Goal: Task Accomplishment & Management: Manage account settings

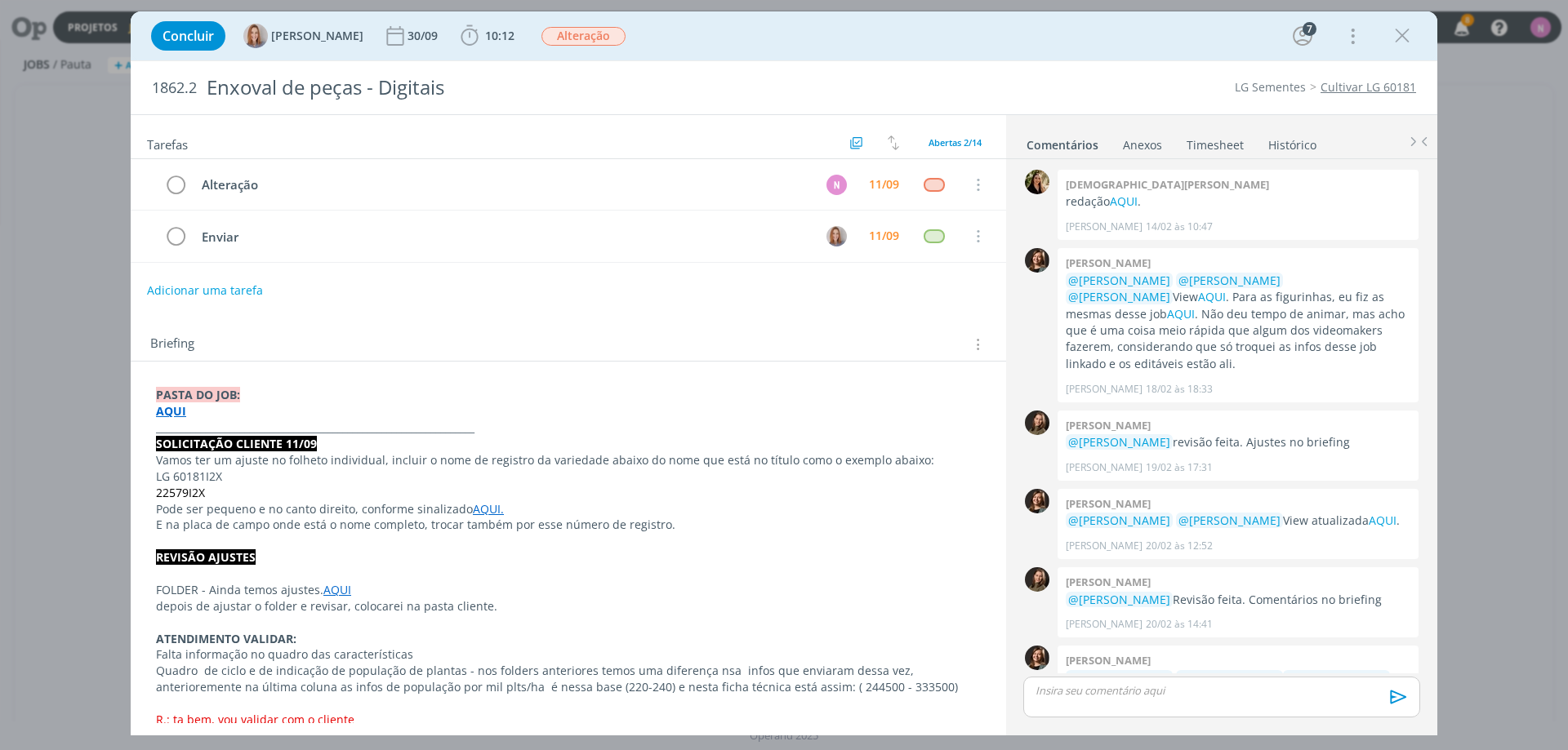
scroll to position [477, 0]
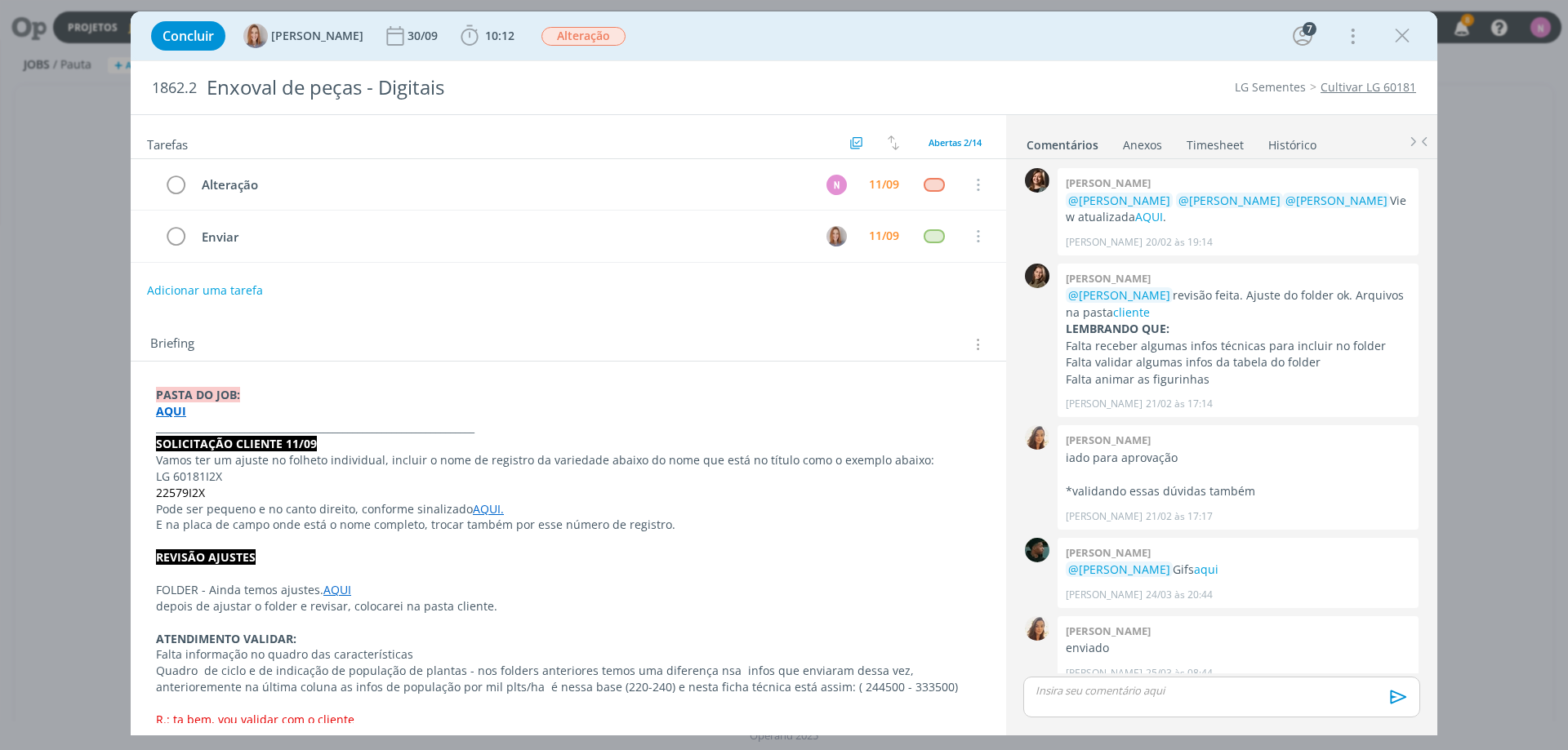
click at [169, 412] on strong "AQUI" at bounding box center [171, 411] width 30 height 15
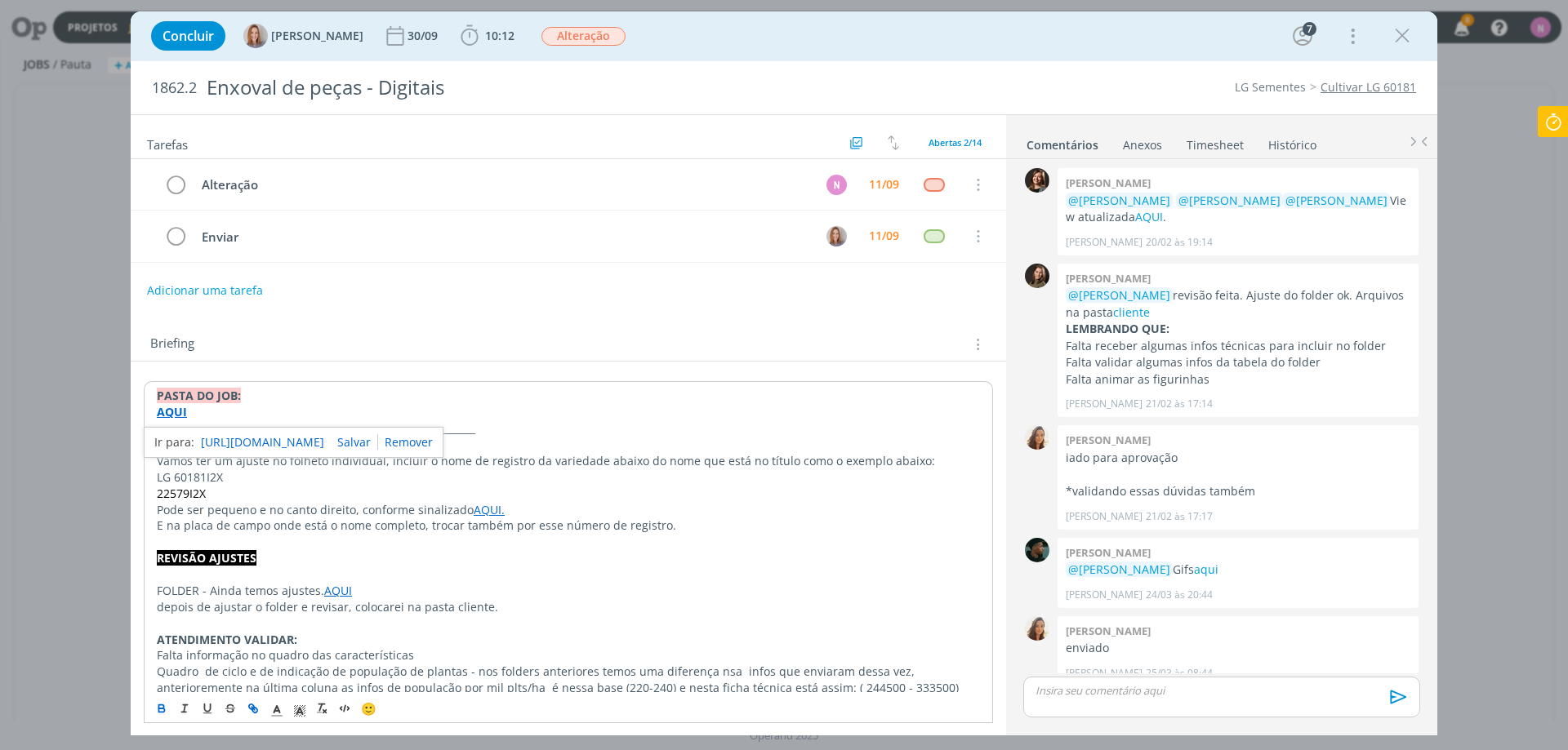
click at [234, 437] on link "[URL][DOMAIN_NAME]" at bounding box center [263, 442] width 124 height 21
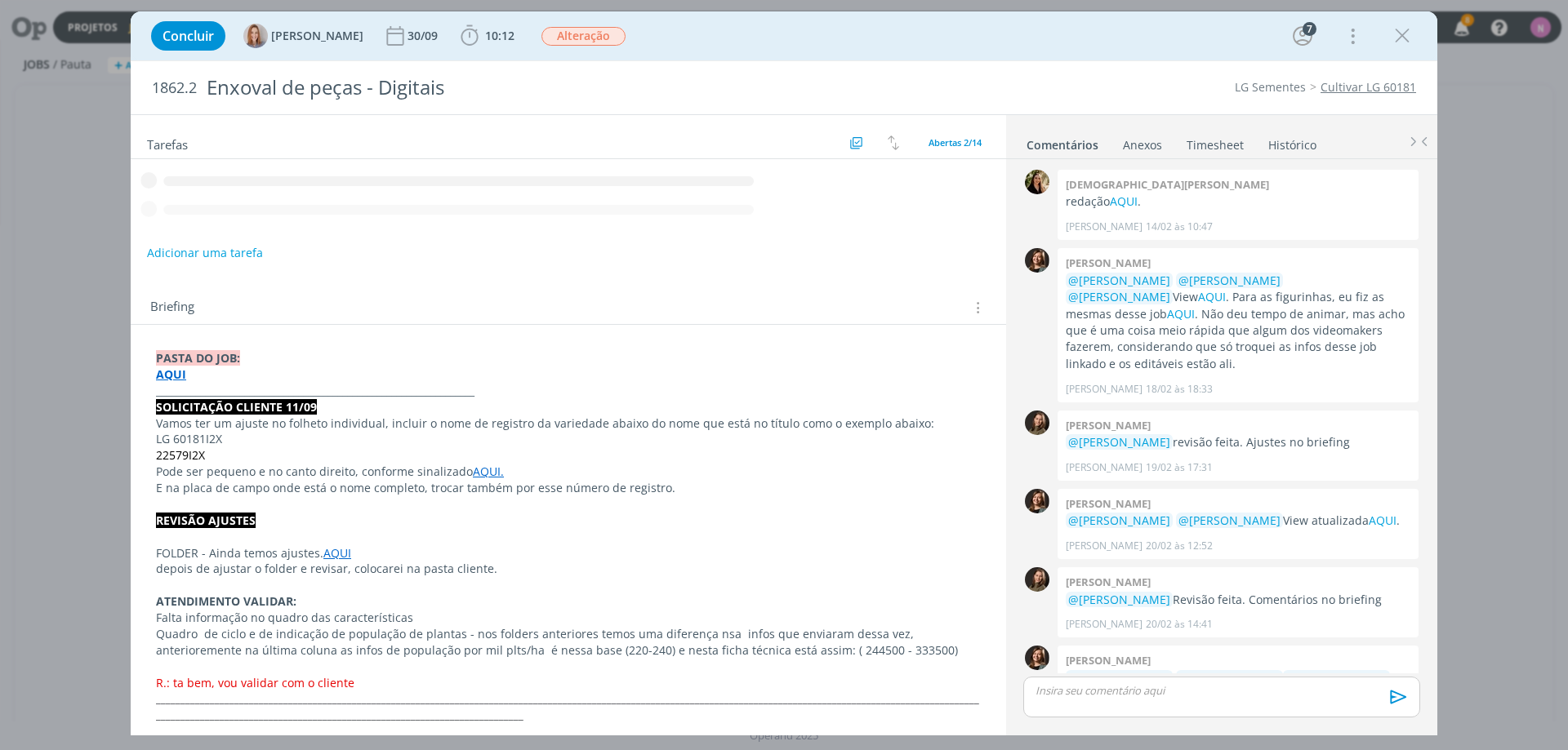
scroll to position [477, 0]
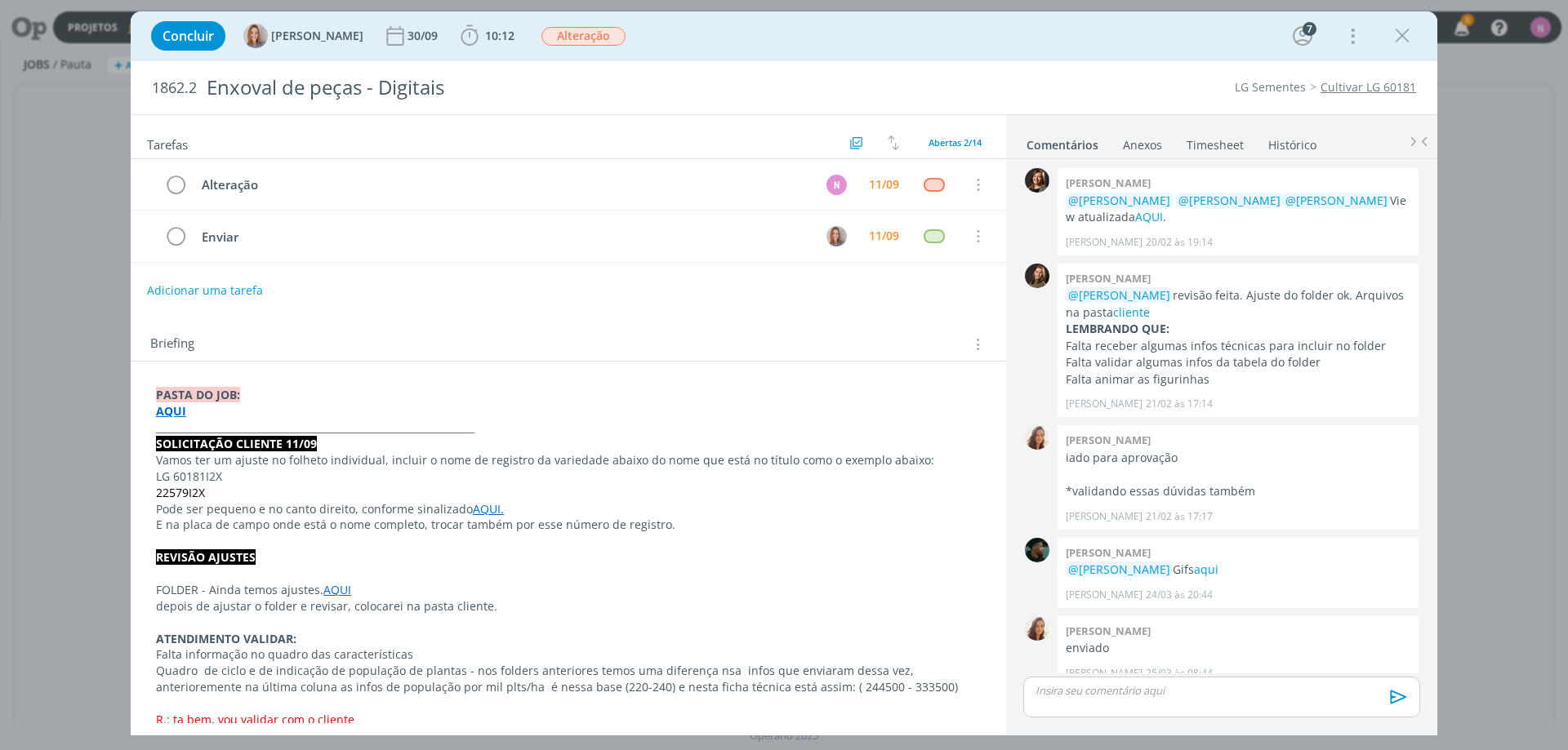
drag, startPoint x: 228, startPoint y: 494, endPoint x: 267, endPoint y: 494, distance: 39.0
click at [267, 494] on p "22579I2X" at bounding box center [568, 494] width 824 height 16
copy span "22579I2X"
click at [475, 512] on link "AQUI." at bounding box center [488, 508] width 31 height 15
click at [494, 535] on link "https://sobeae.sharepoint.com/:i:/s/SOBEAE/EeiizLGJJ69Dujl3_VUq_S0BOvZZyjR3rQuq…" at bounding box center [433, 540] width 124 height 21
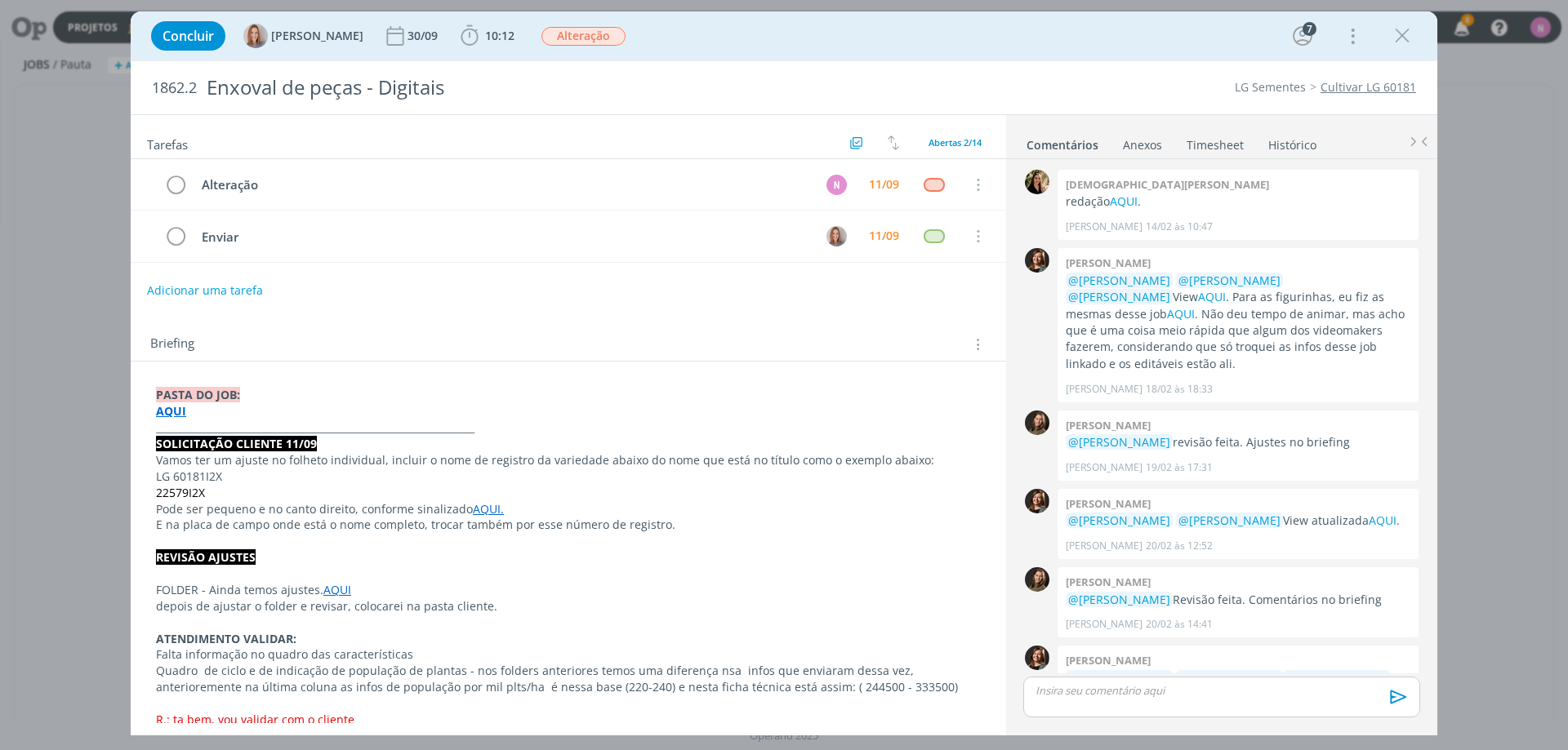
scroll to position [477, 0]
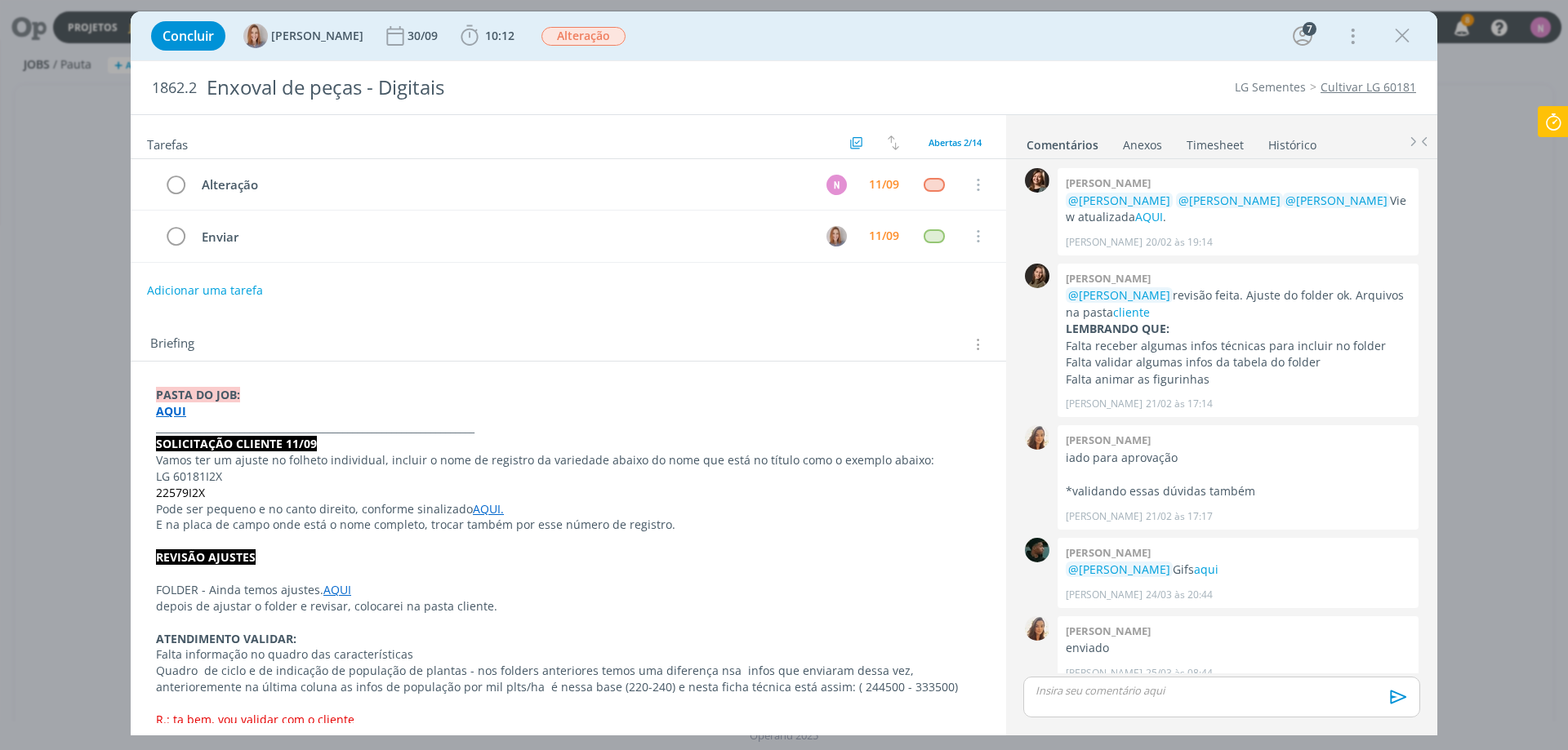
drag, startPoint x: 270, startPoint y: 487, endPoint x: 199, endPoint y: 496, distance: 71.6
click at [199, 496] on p "22579I2X" at bounding box center [568, 494] width 824 height 16
copy span "22579I2X"
click at [490, 511] on link "AQUI." at bounding box center [488, 508] width 31 height 15
click at [489, 539] on link "https://sobeae.sharepoint.com/:i:/s/SOBEAE/EeiizLGJJ69Dujl3_VUq_S0BOvZZyjR3rQuq…" at bounding box center [433, 540] width 124 height 21
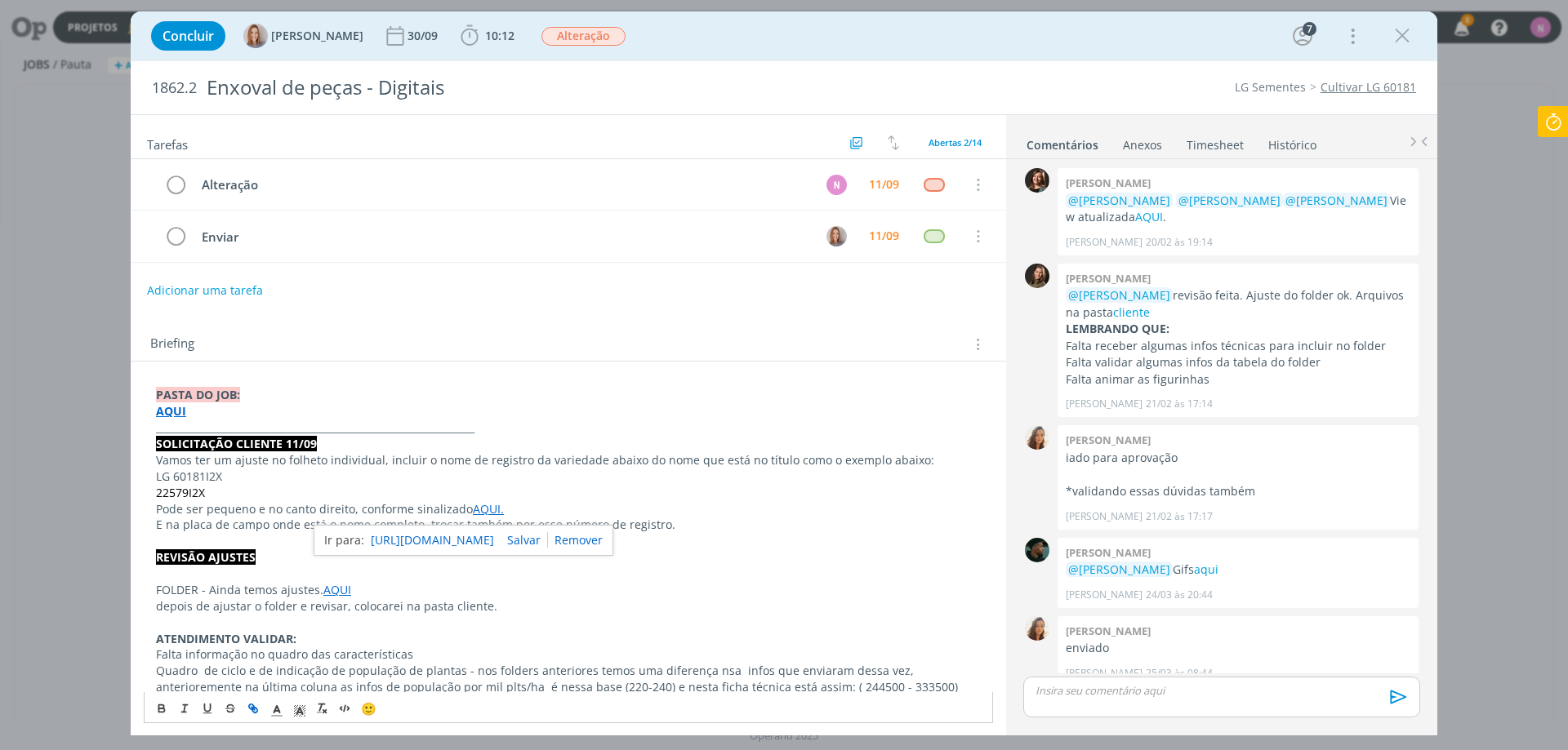
click at [409, 542] on link "https://sobeae.sharepoint.com/:i:/s/SOBEAE/EeiizLGJJ69Dujl3_VUq_S0BOvZZyjR3rQuq…" at bounding box center [433, 540] width 124 height 21
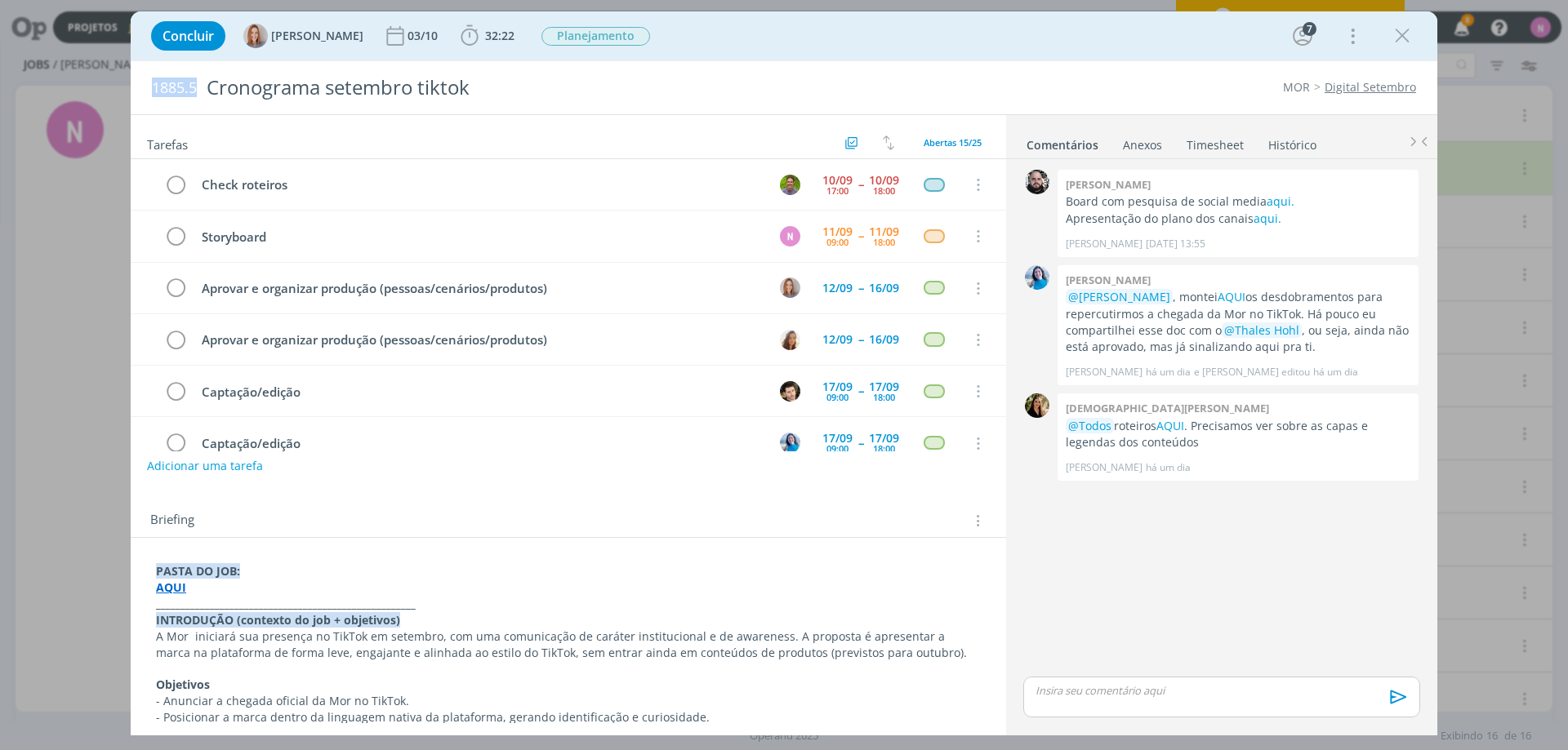
click at [1218, 146] on link "Timesheet" at bounding box center [1214, 142] width 59 height 24
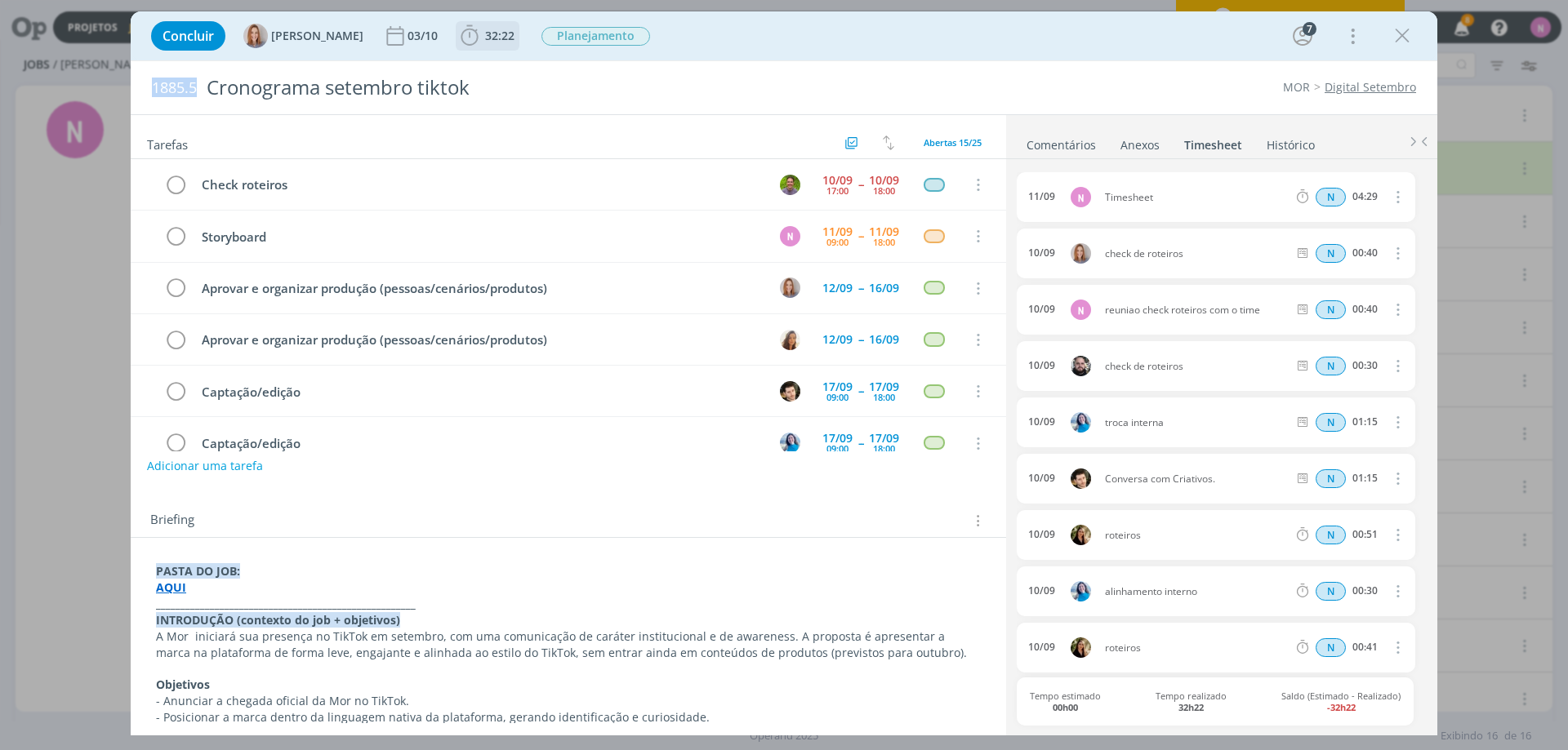
click at [497, 37] on span "32:22" at bounding box center [500, 35] width 29 height 15
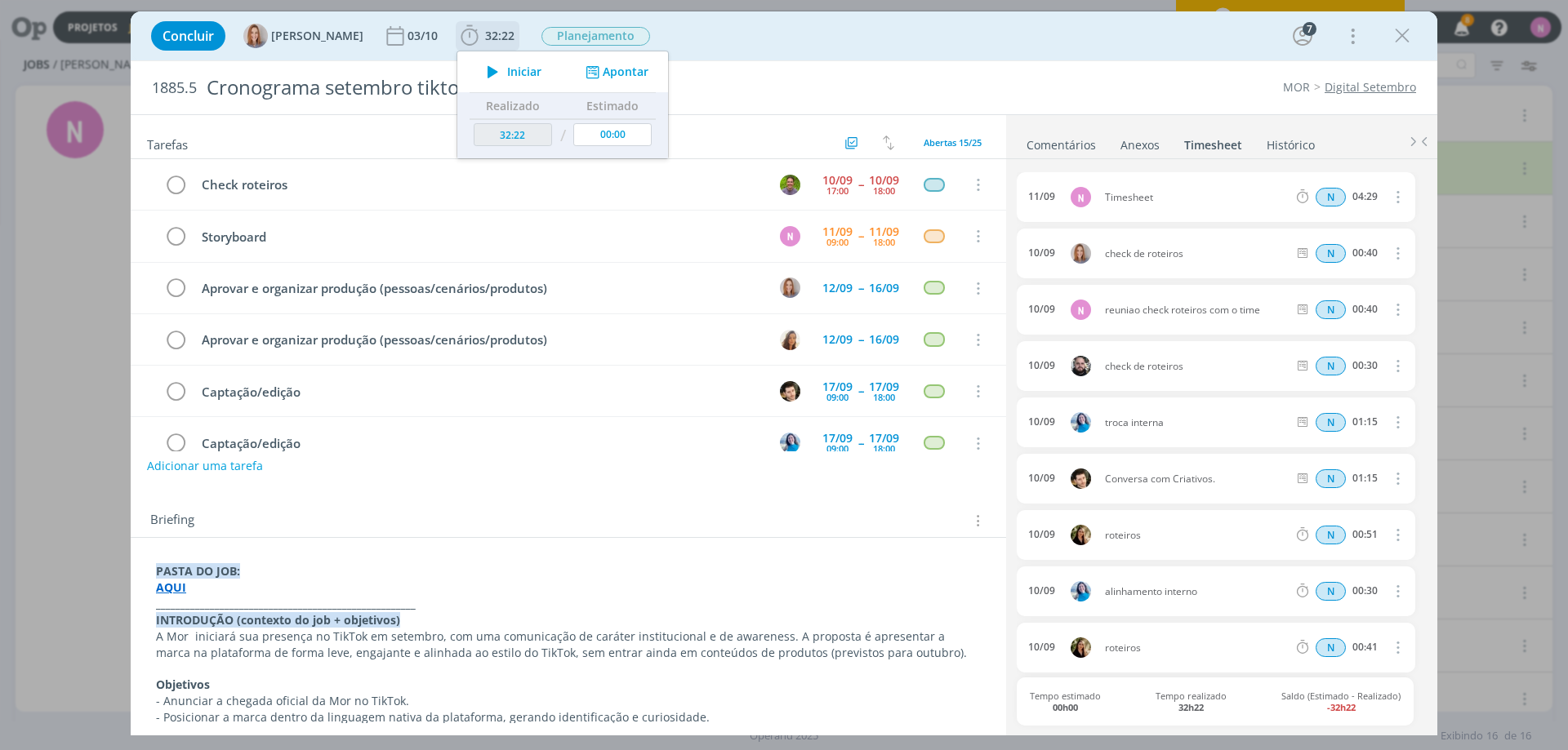
click at [609, 85] on div "Iniciar Apontar" at bounding box center [563, 72] width 211 height 41
click at [494, 66] on icon "dialog" at bounding box center [492, 71] width 28 height 21
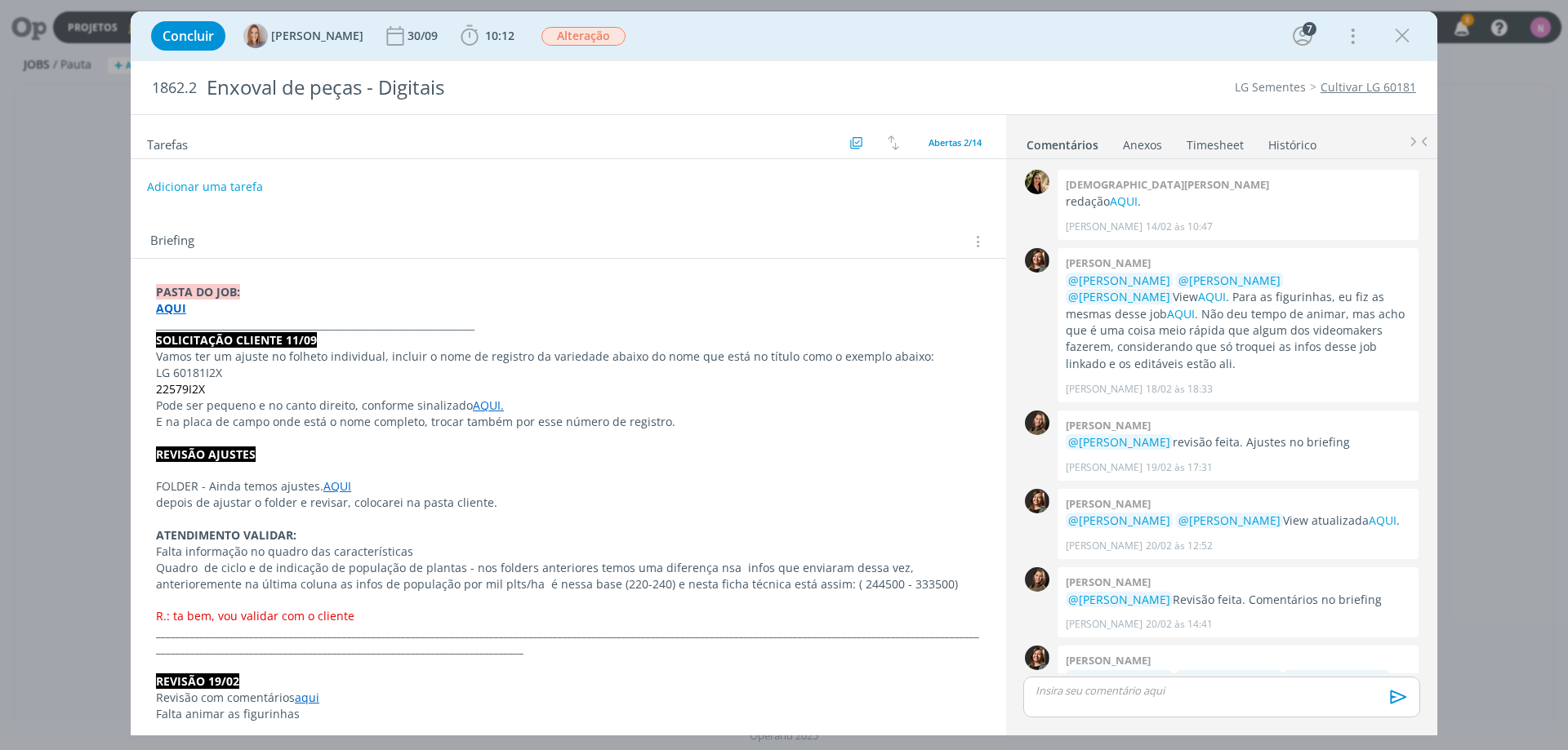
scroll to position [477, 0]
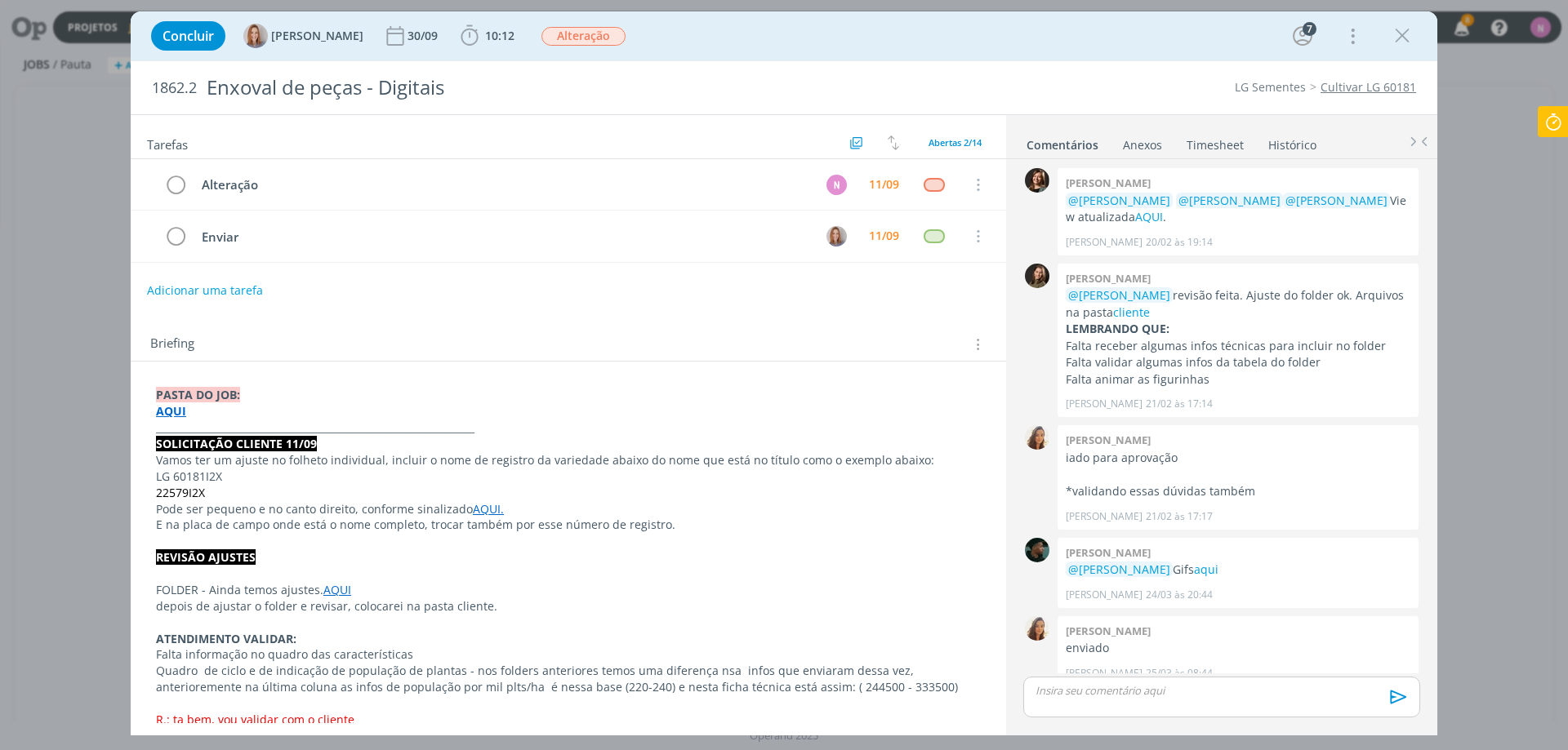
drag, startPoint x: 171, startPoint y: 408, endPoint x: 187, endPoint y: 423, distance: 21.9
click at [171, 409] on strong "AQUI" at bounding box center [171, 411] width 30 height 15
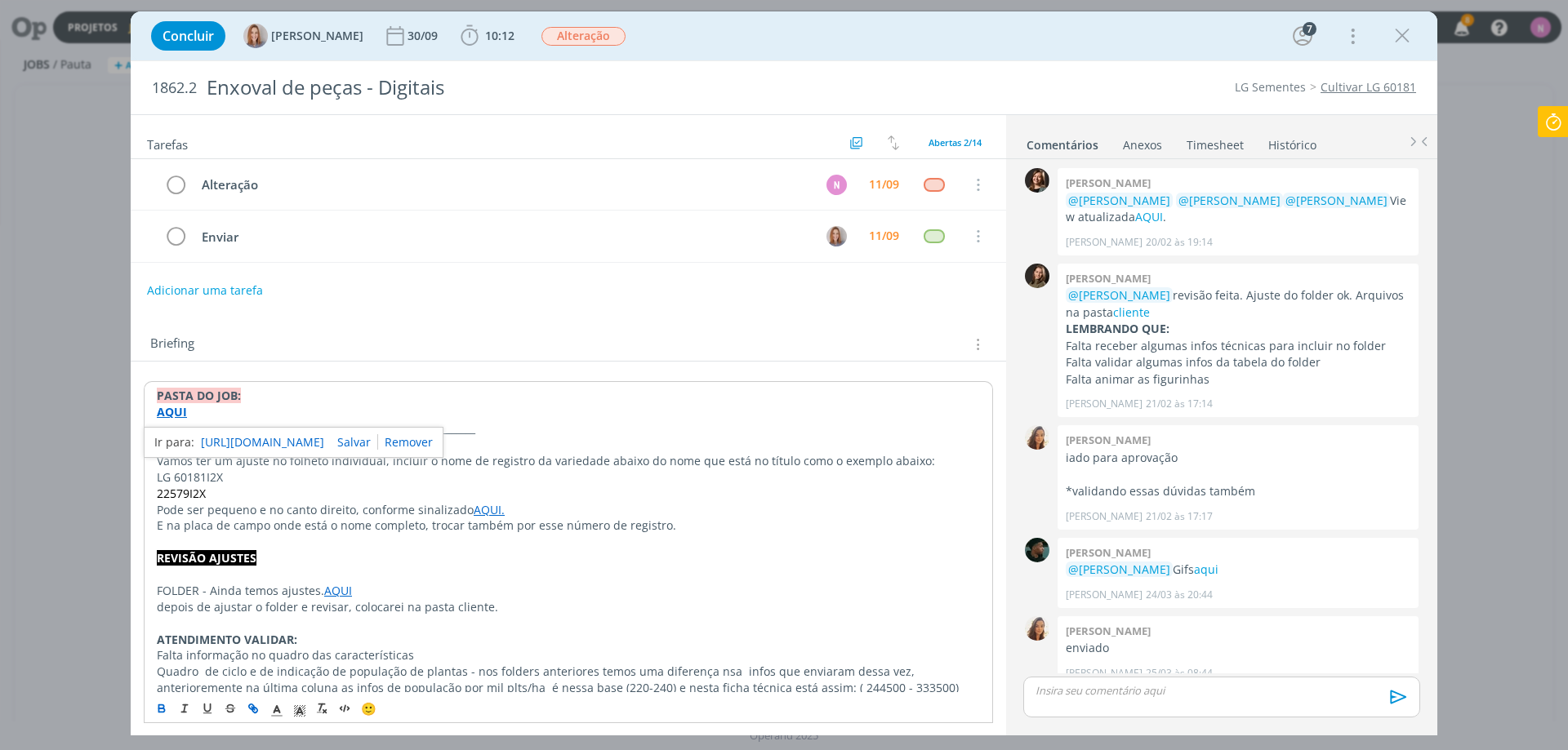
click at [217, 436] on link "https://sobeae.sharepoint.com/:f:/s/SOBEAE/Eh11-s9Y-9hPrgLZJjxT_nUBQtEVd9CE0jbK…" at bounding box center [263, 442] width 124 height 21
click at [1084, 702] on div "dialog" at bounding box center [1221, 697] width 397 height 41
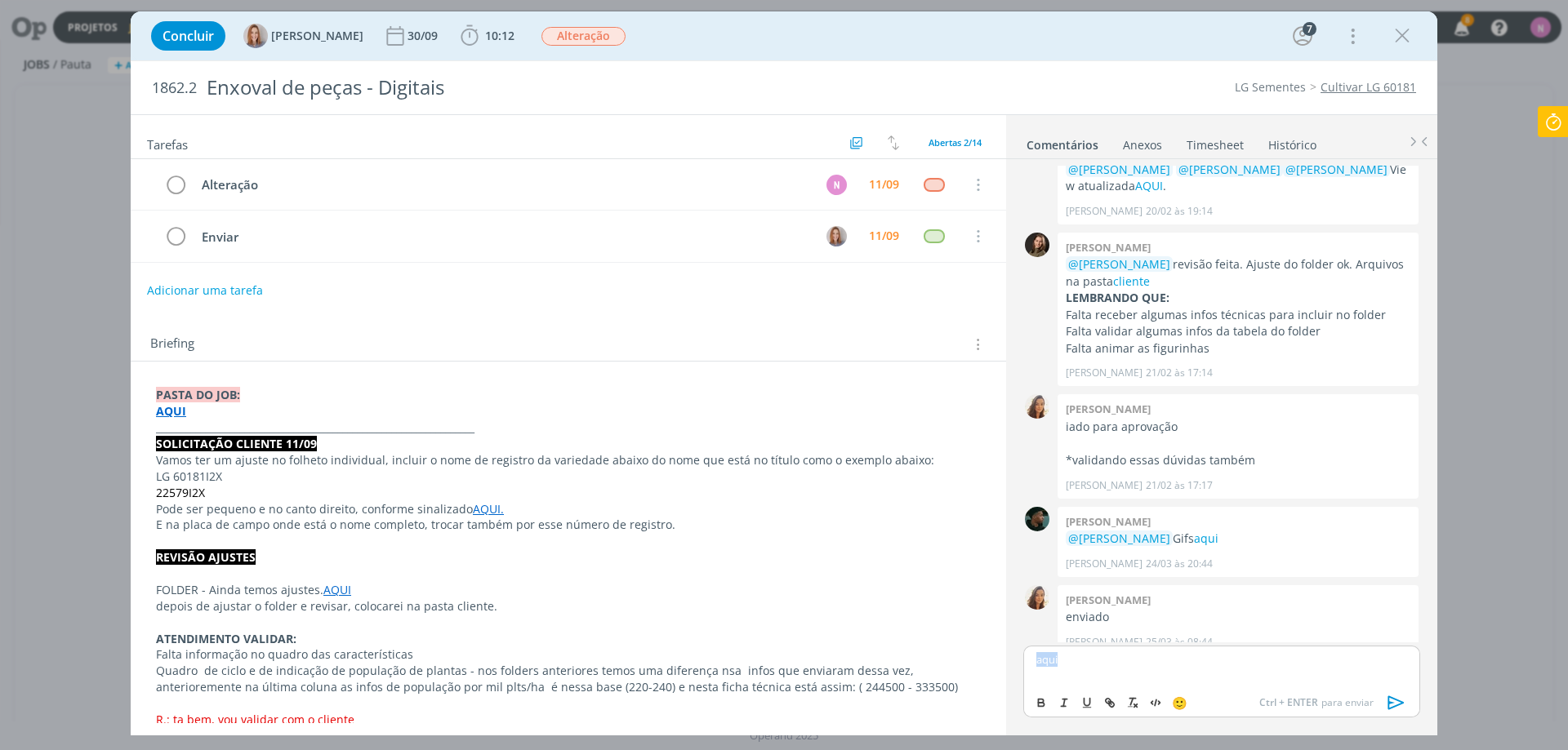
drag, startPoint x: 1063, startPoint y: 654, endPoint x: 994, endPoint y: 635, distance: 71.6
click at [994, 635] on div "Tarefas Usar Job de template Criar template a partir deste job Visualizar Templ…" at bounding box center [784, 425] width 1306 height 622
drag, startPoint x: 1167, startPoint y: 659, endPoint x: 1139, endPoint y: 665, distance: 28.6
click at [1139, 665] on p "﻿ @ Amanda Oliveira ﻿ aqui" at bounding box center [1222, 660] width 371 height 15
click at [1157, 654] on p "﻿ @ Amanda Oliveira ﻿ aqui" at bounding box center [1222, 660] width 371 height 15
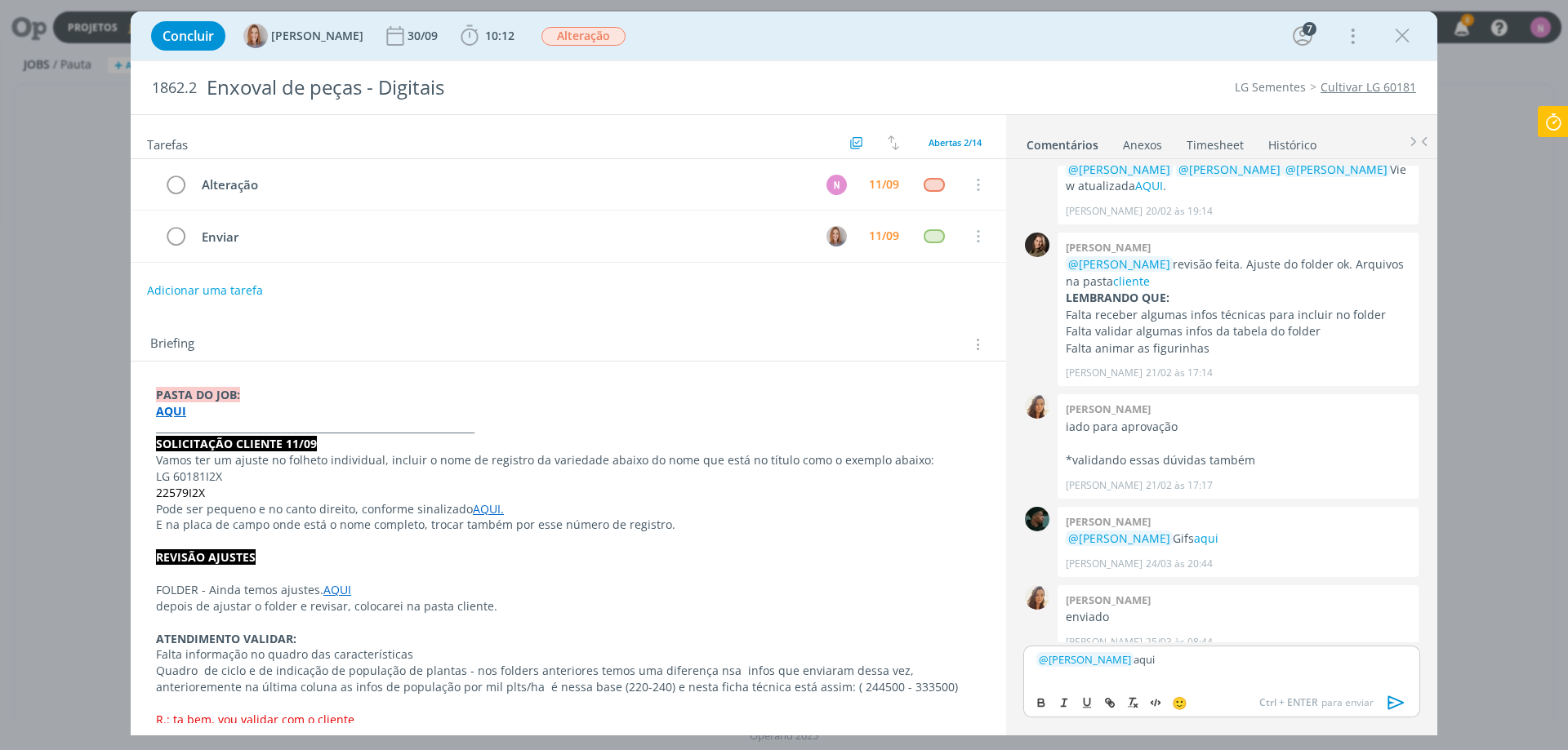
drag, startPoint x: 1171, startPoint y: 655, endPoint x: 1138, endPoint y: 670, distance: 36.2
click at [1138, 670] on div "﻿ @ Amanda Oliveira ﻿ aqui" at bounding box center [1221, 665] width 397 height 41
click at [1112, 702] on icon "dialog" at bounding box center [1111, 704] width 5 height 5
click at [1185, 664] on p "﻿ @ Amanda Oliveira ﻿ aqui" at bounding box center [1222, 660] width 371 height 15
drag, startPoint x: 1183, startPoint y: 662, endPoint x: 1135, endPoint y: 671, distance: 48.8
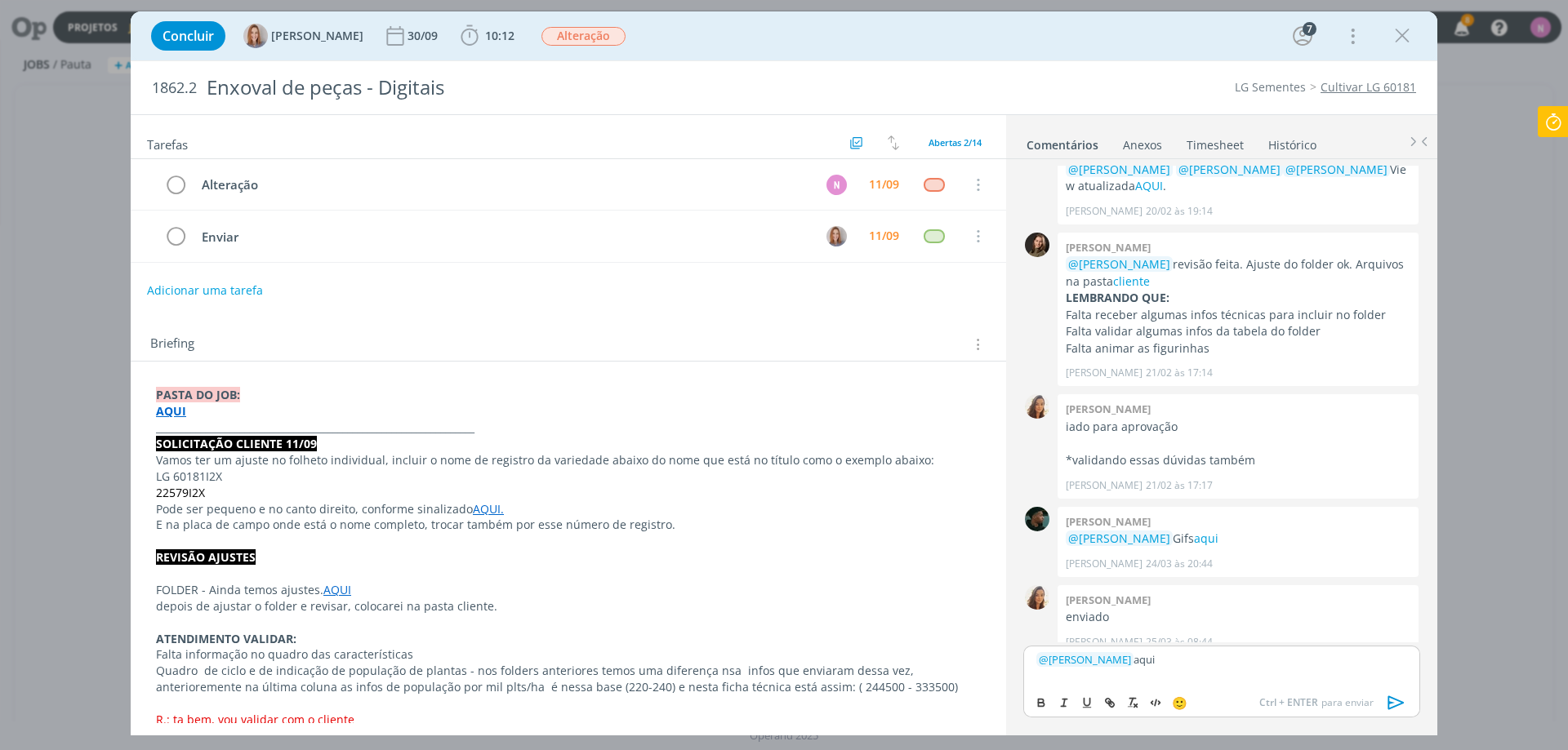
click at [1135, 671] on div "﻿ @ Amanda Oliveira ﻿ aqui" at bounding box center [1221, 665] width 397 height 41
click at [1111, 699] on icon "dialog" at bounding box center [1109, 703] width 13 height 13
paste input "https://sobeae.sharepoint.com/:b:/s/SOBEAE/EdcCMVT0T9pLv4l0a4NsXFkBHrHGTPDUyrvJ…"
type input "https://sobeae.sharepoint.com/:b:/s/SOBEAE/EdcCMVT0T9pLv4l0a4NsXFkBHrHGTPDUyrvJ…"
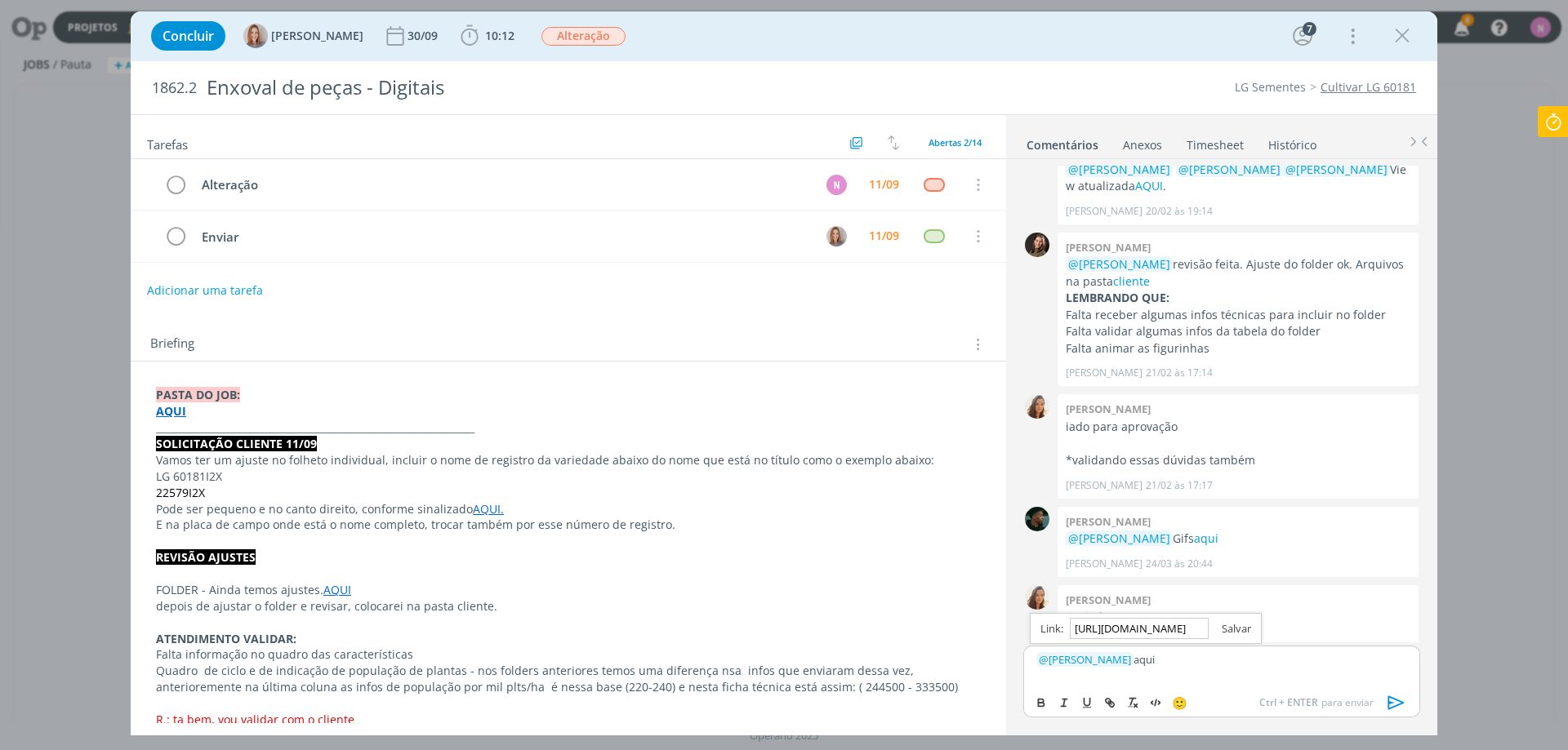
scroll to position [0, 0]
click at [1225, 626] on link "dialog" at bounding box center [1229, 629] width 43 height 15
click at [1218, 659] on p "﻿ @ Amanda Oliveira ﻿ aqui" at bounding box center [1222, 660] width 371 height 15
click at [1392, 692] on icon "dialog" at bounding box center [1395, 703] width 25 height 25
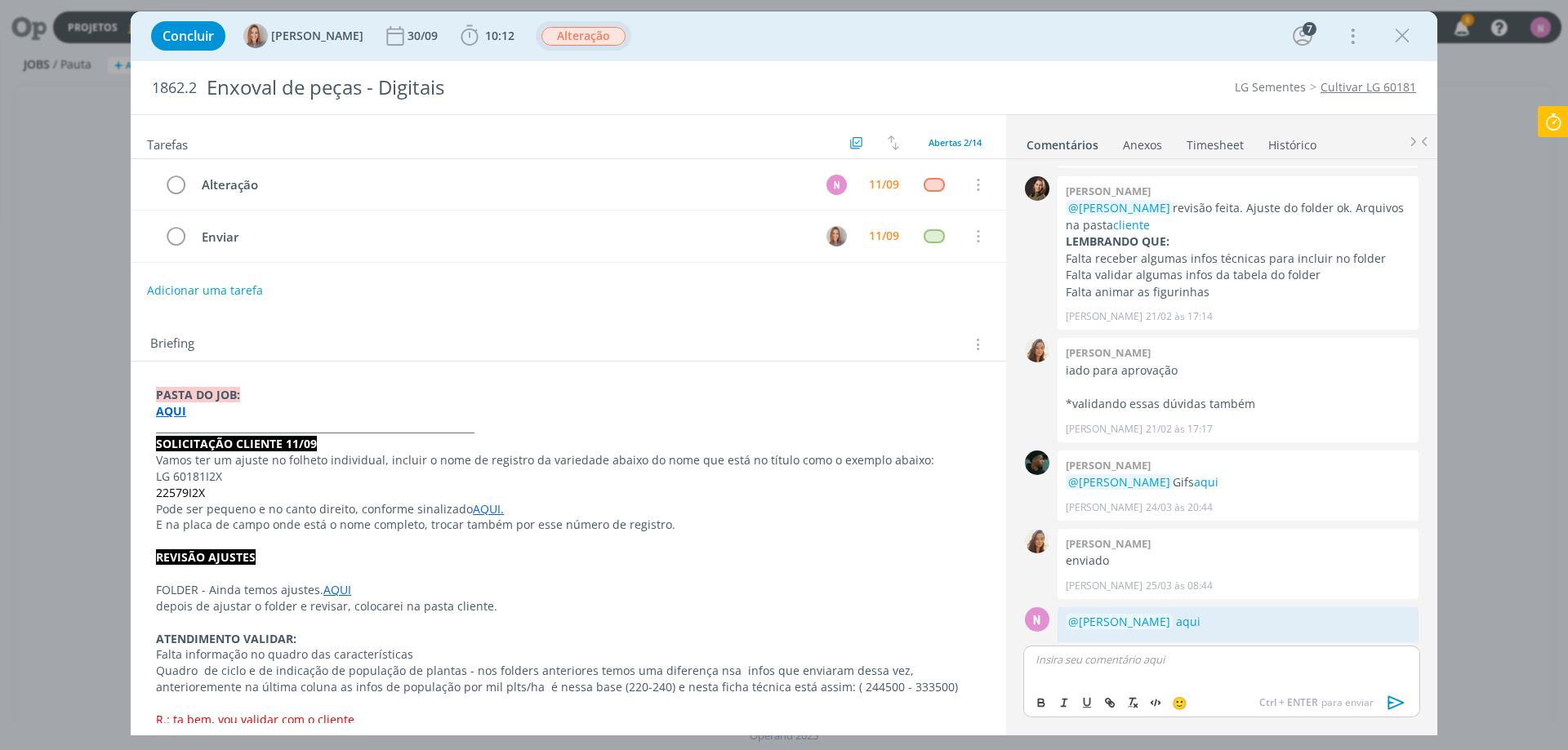
scroll to position [571, 0]
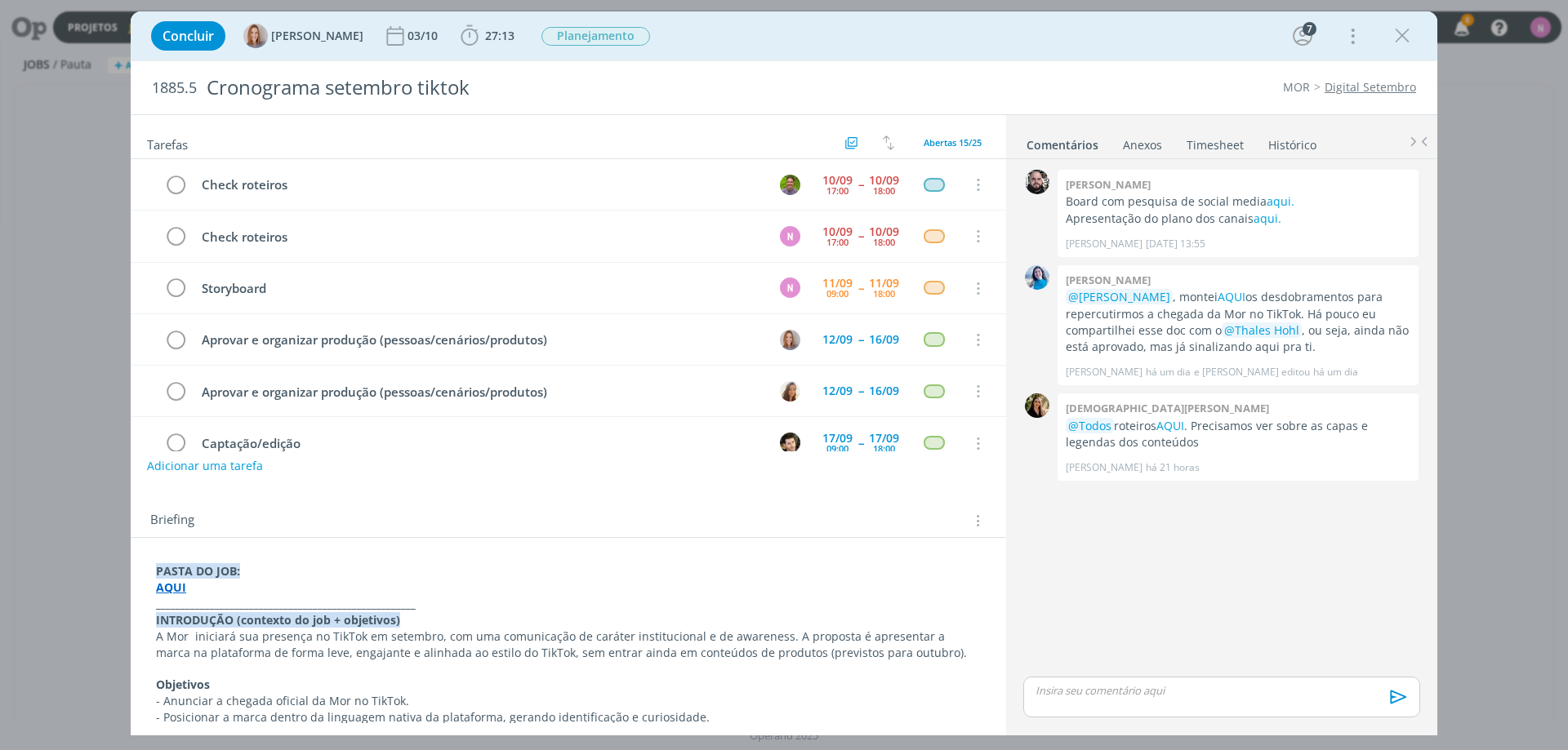
click at [1211, 144] on link "Timesheet" at bounding box center [1214, 142] width 59 height 24
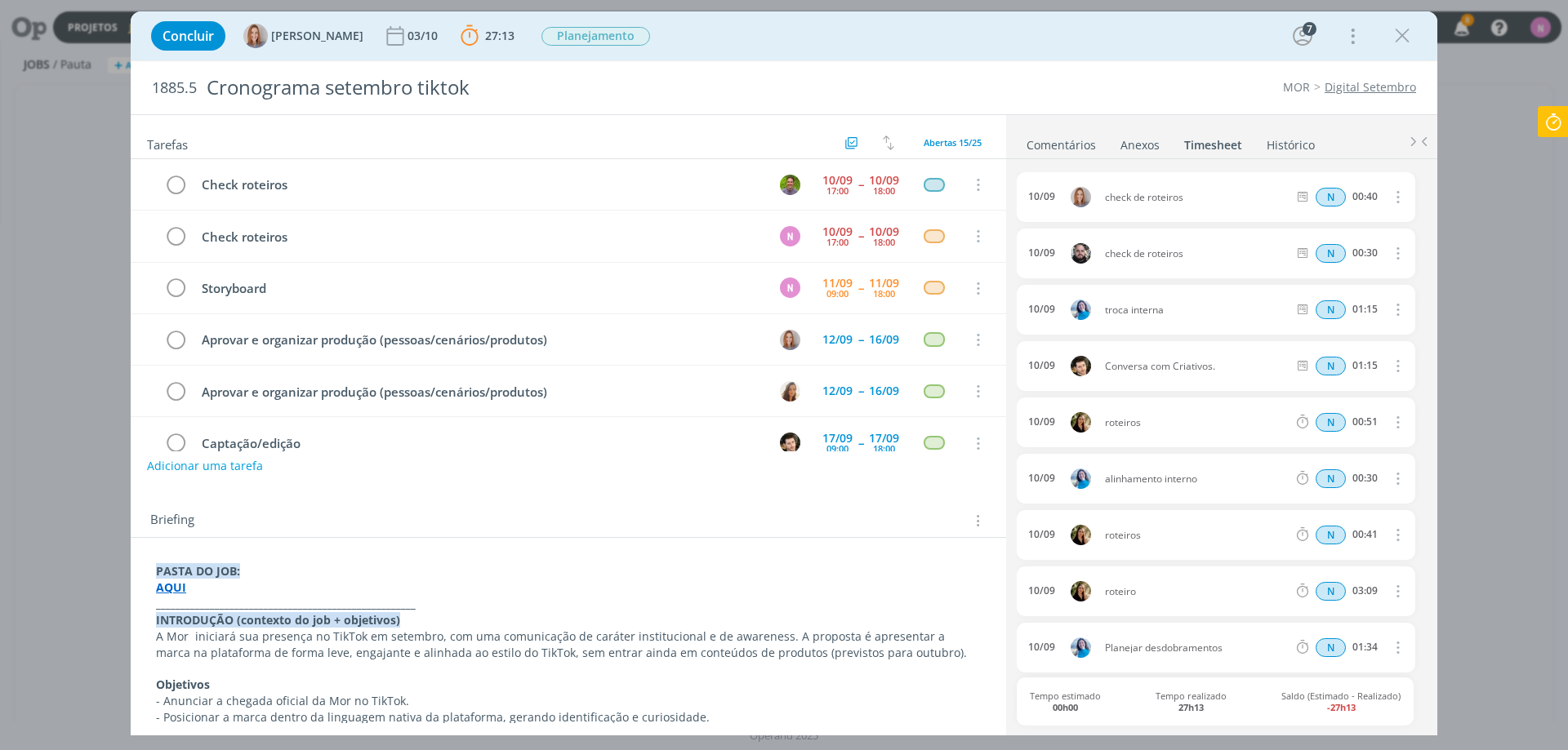
click at [1544, 111] on icon at bounding box center [1553, 122] width 29 height 32
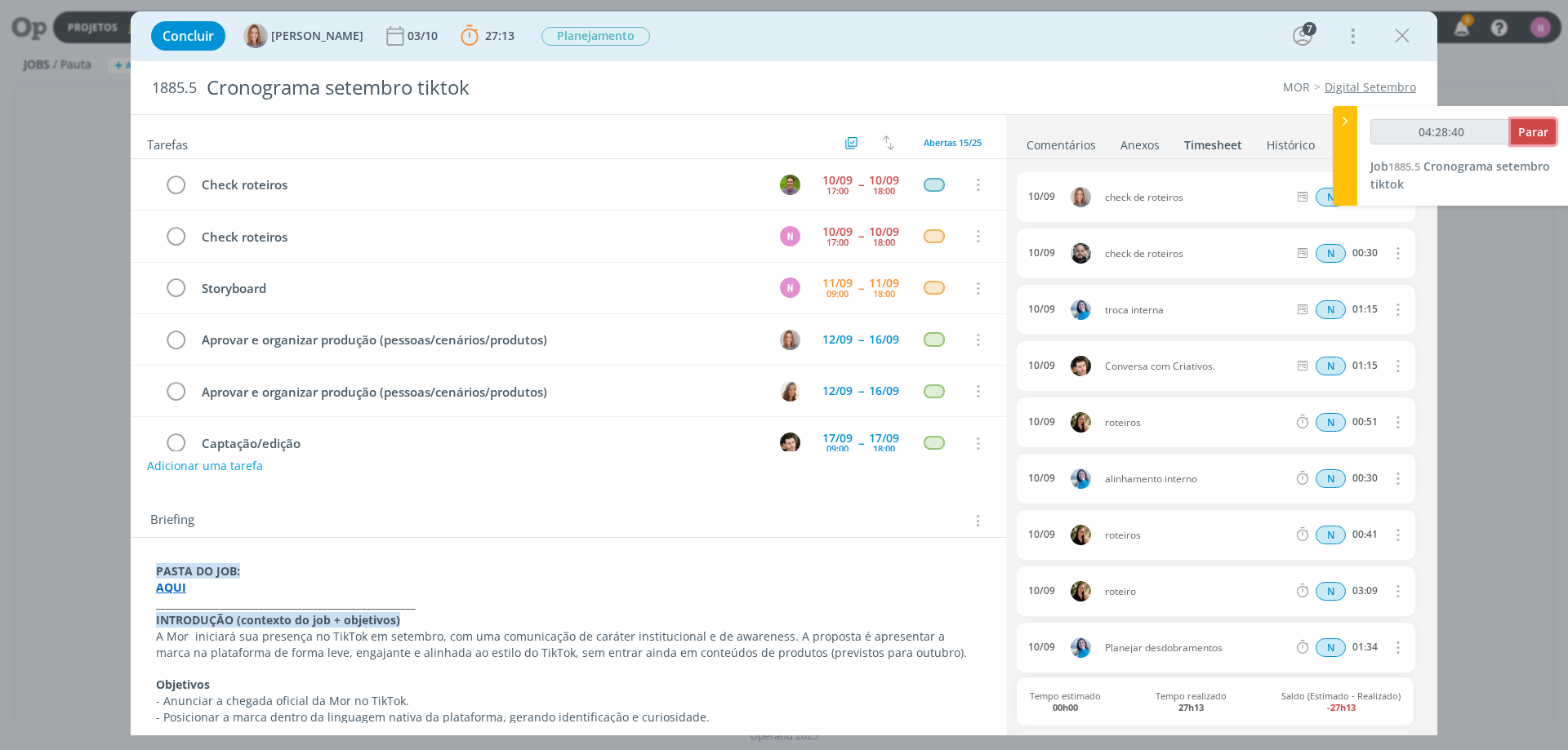
type input "04:28:41"
click at [1545, 132] on span "Parar" at bounding box center [1533, 132] width 30 height 15
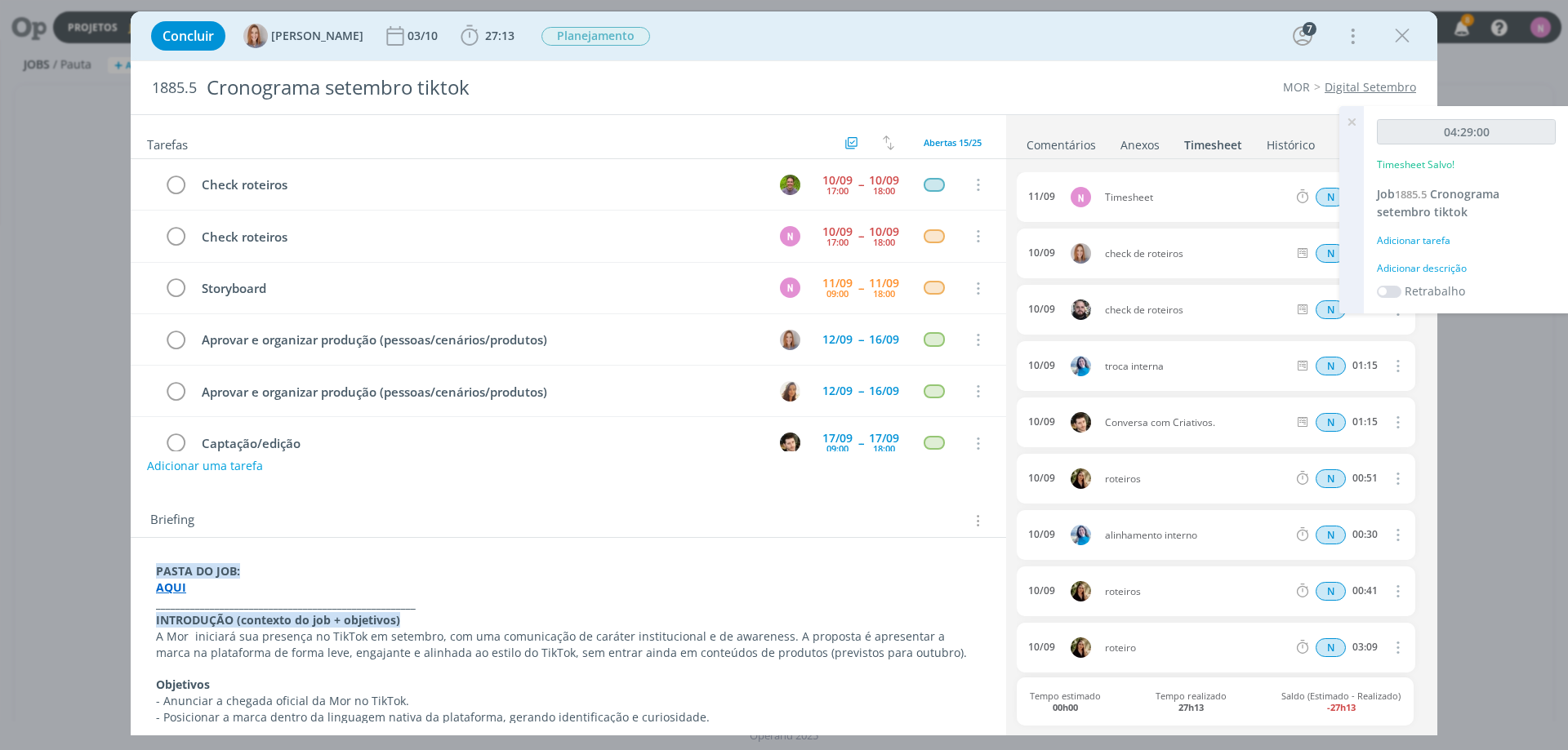
click at [1362, 123] on icon at bounding box center [1351, 122] width 29 height 32
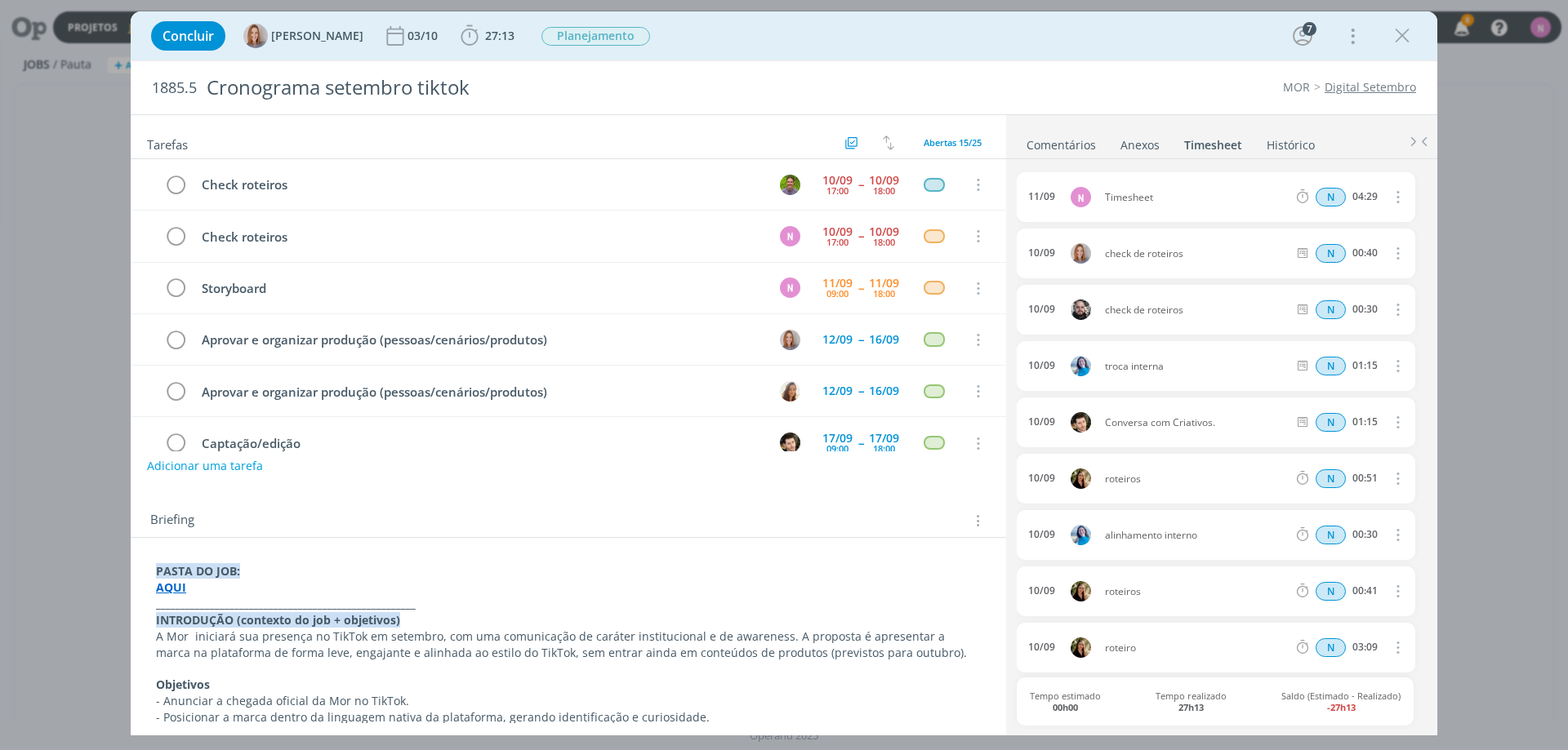
click at [1048, 193] on div "11/09" at bounding box center [1042, 196] width 27 height 12
click at [494, 27] on span "27:13" at bounding box center [487, 35] width 60 height 25
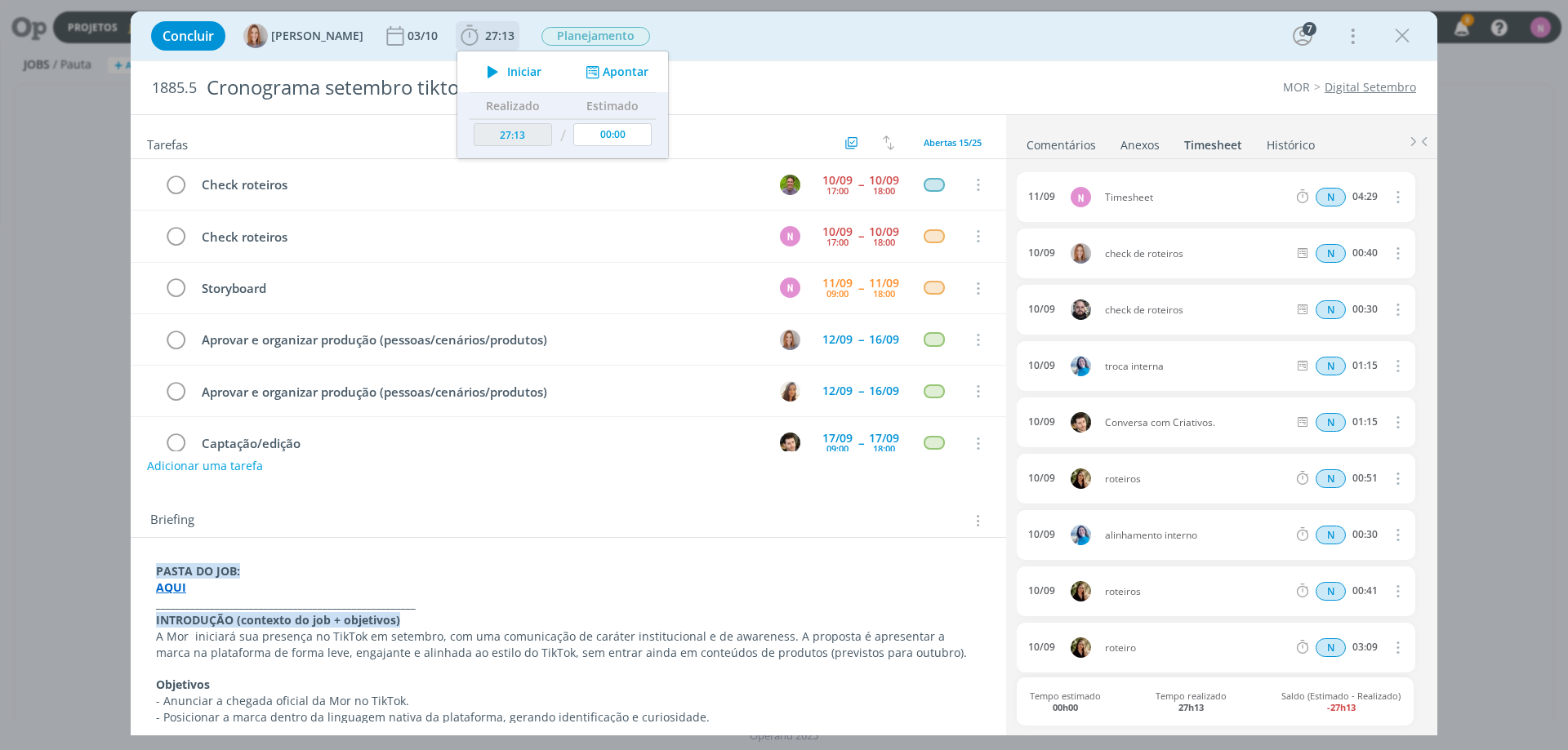
click at [612, 76] on button "Apontar" at bounding box center [615, 72] width 68 height 17
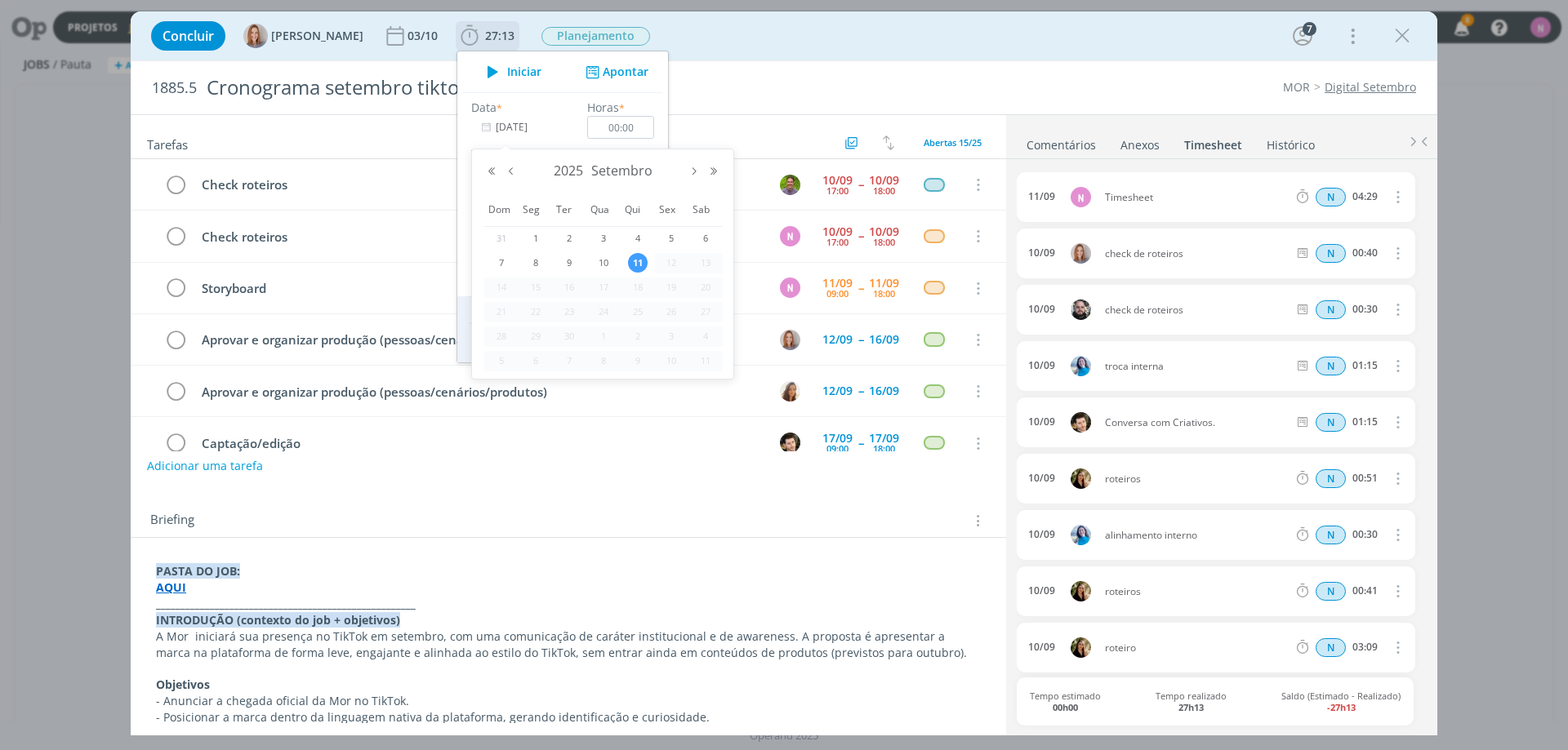
drag, startPoint x: 543, startPoint y: 131, endPoint x: 536, endPoint y: 140, distance: 11.4
click at [542, 131] on input "[DATE]" at bounding box center [522, 127] width 102 height 23
click at [601, 251] on tbody "Dom Seg Ter Qua Qui Sex Sab 31 1 2 3 4 5 6 7 8 9 10 11 12 13 14 15 16 17 18 19 …" at bounding box center [604, 284] width 238 height 181
click at [603, 266] on span "10" at bounding box center [604, 263] width 20 height 20
type input "10/09/2025"
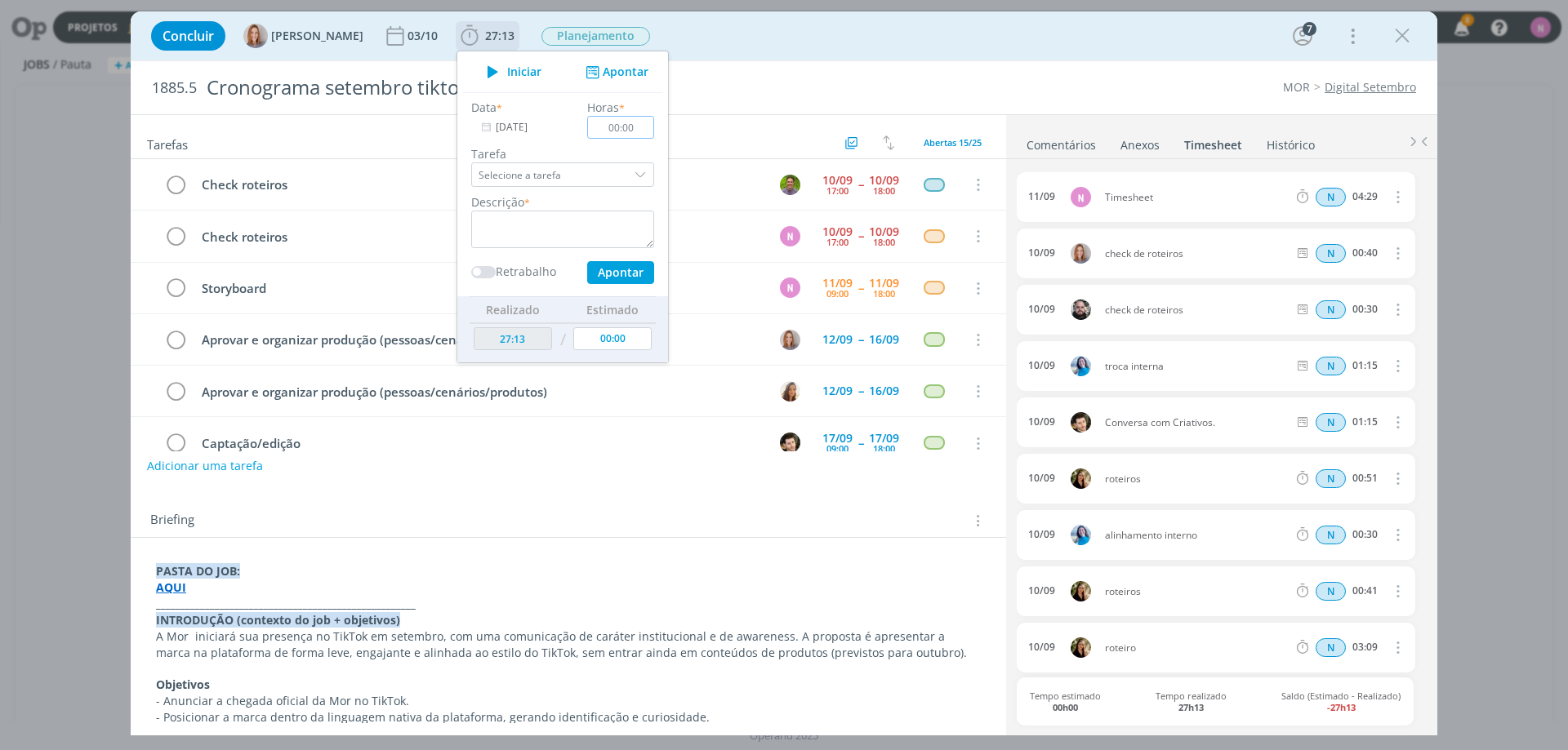
click at [628, 124] on input "00:00" at bounding box center [621, 127] width 67 height 23
click at [638, 125] on input "00:00" at bounding box center [621, 127] width 67 height 23
type input "00:40"
click at [585, 245] on textarea "dialog" at bounding box center [562, 229] width 183 height 37
type textarea "c"
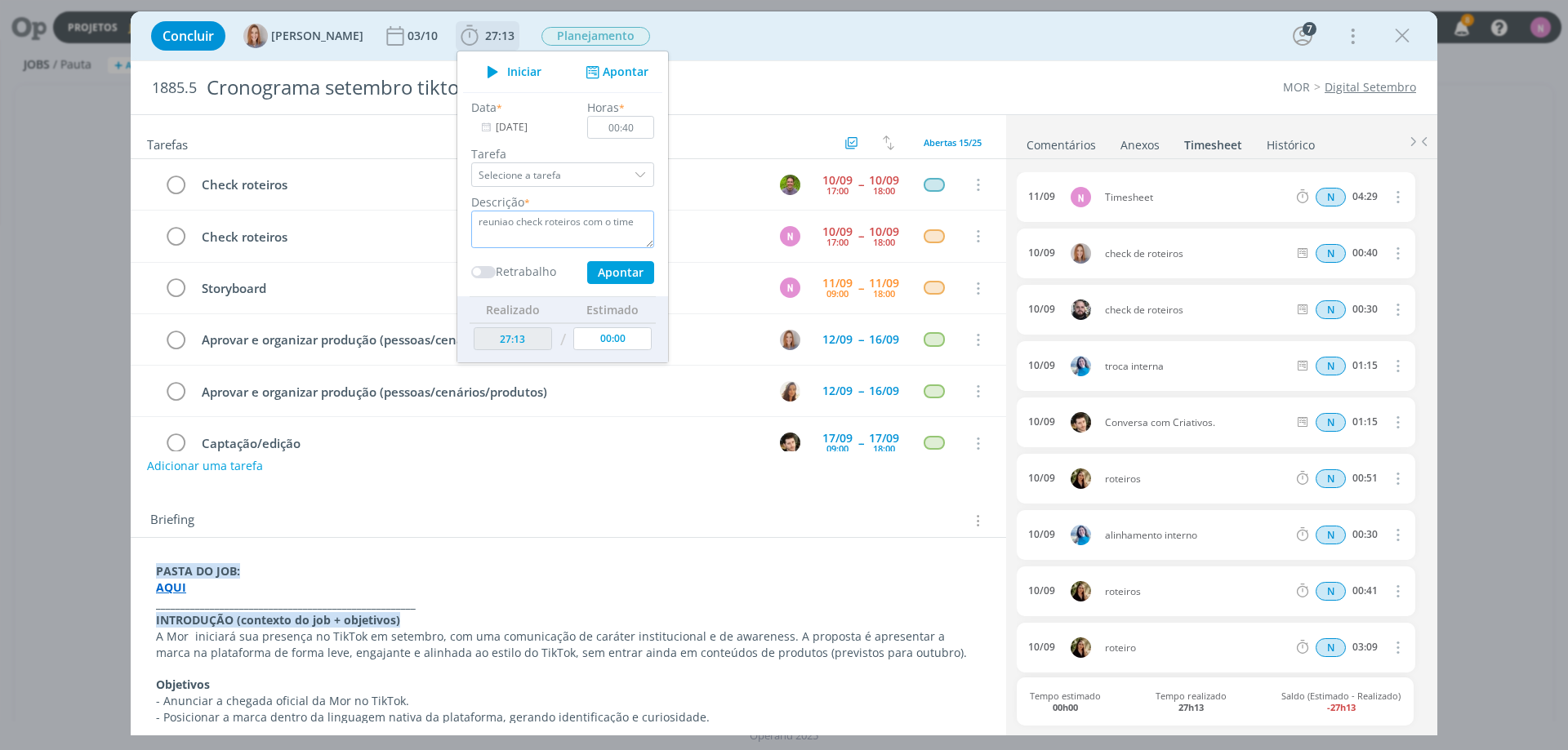
type textarea "reuniao check roteiros com o time"
click at [634, 276] on button "Apontar" at bounding box center [621, 272] width 67 height 23
type input "32:22"
type input "[DATE]"
type input "00:00"
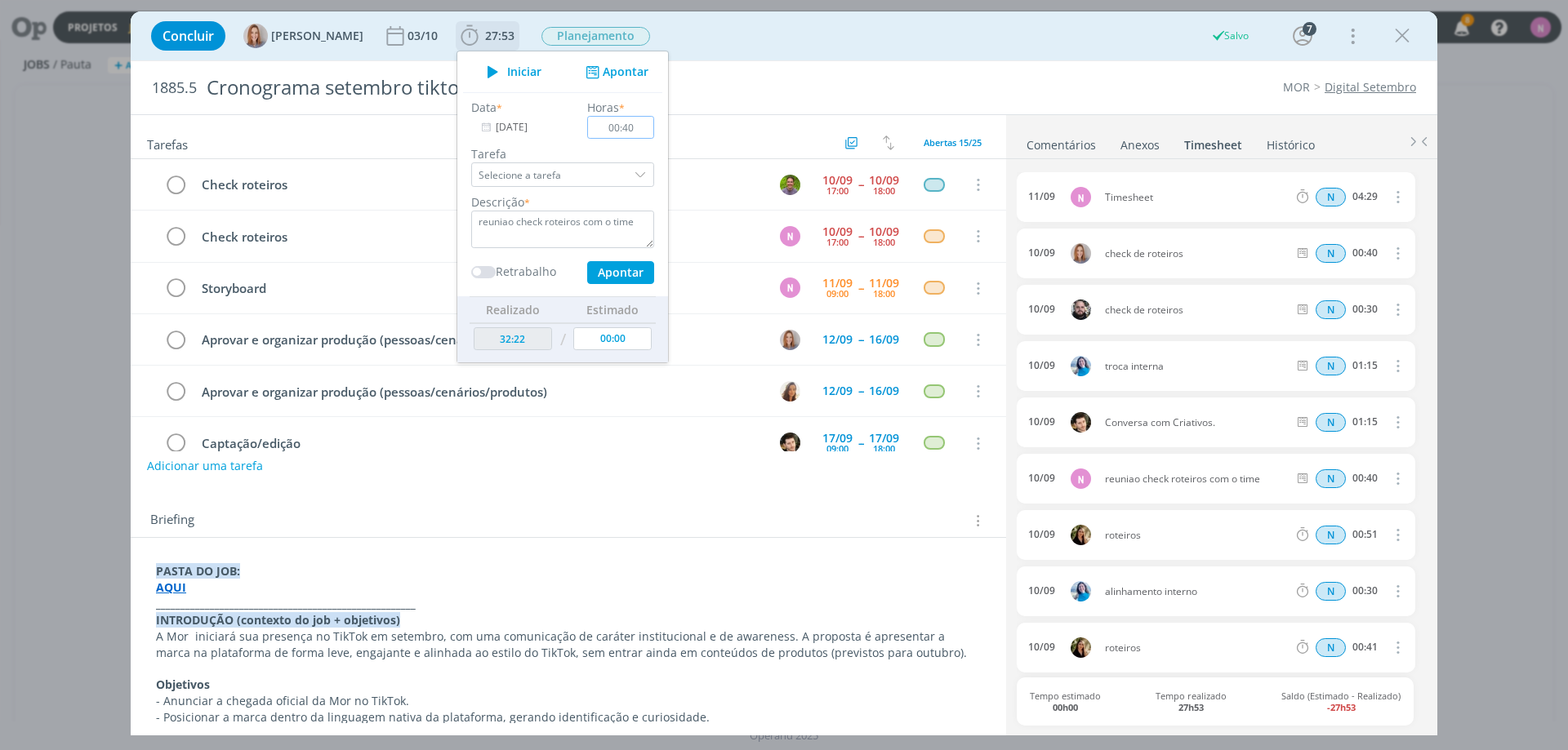
type input "27:53"
drag, startPoint x: 482, startPoint y: 32, endPoint x: 399, endPoint y: 71, distance: 91.7
click at [482, 33] on b "27:53" at bounding box center [500, 35] width 36 height 12
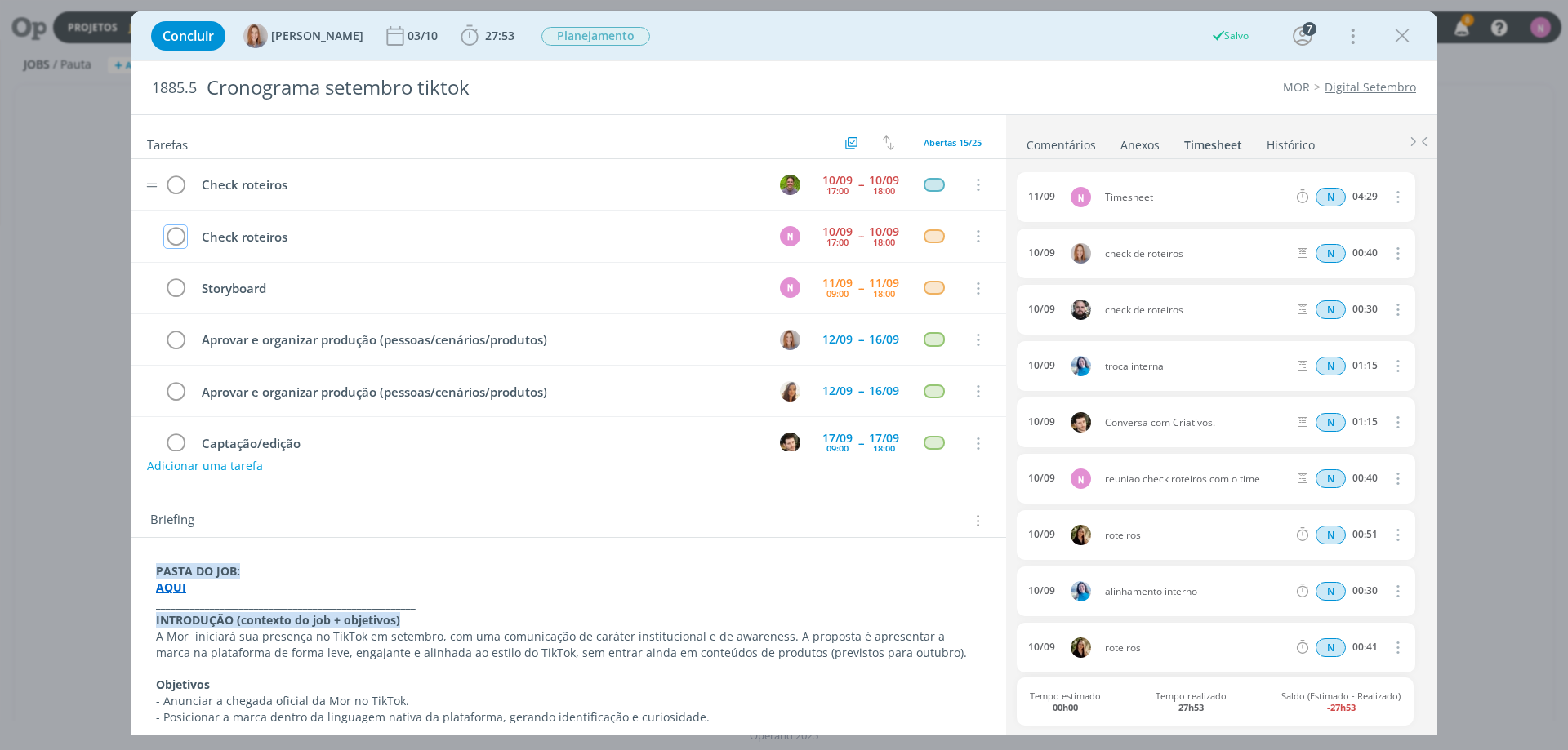
drag, startPoint x: 174, startPoint y: 235, endPoint x: 261, endPoint y: 208, distance: 91.1
click at [175, 235] on icon "dialog" at bounding box center [175, 236] width 23 height 25
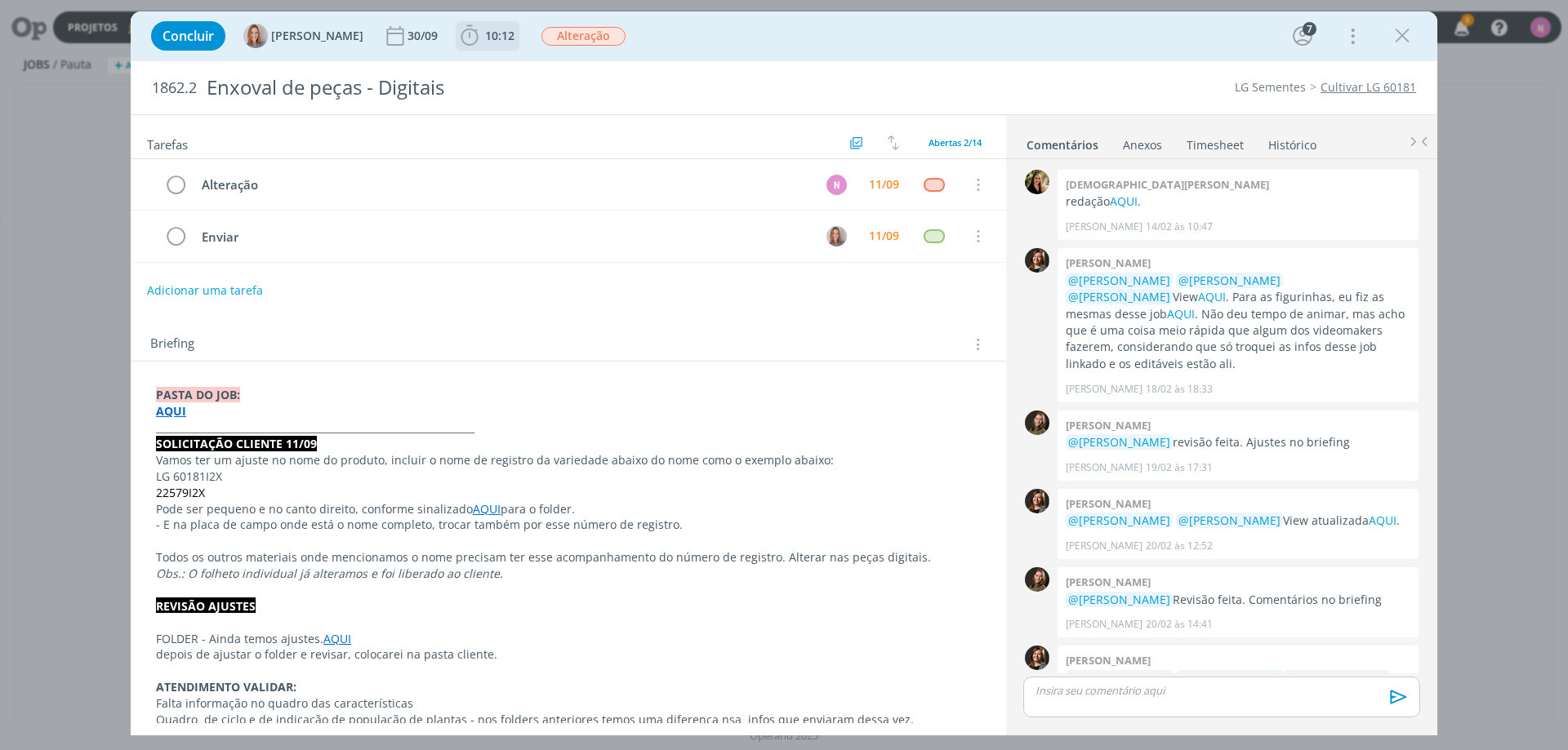
scroll to position [540, 0]
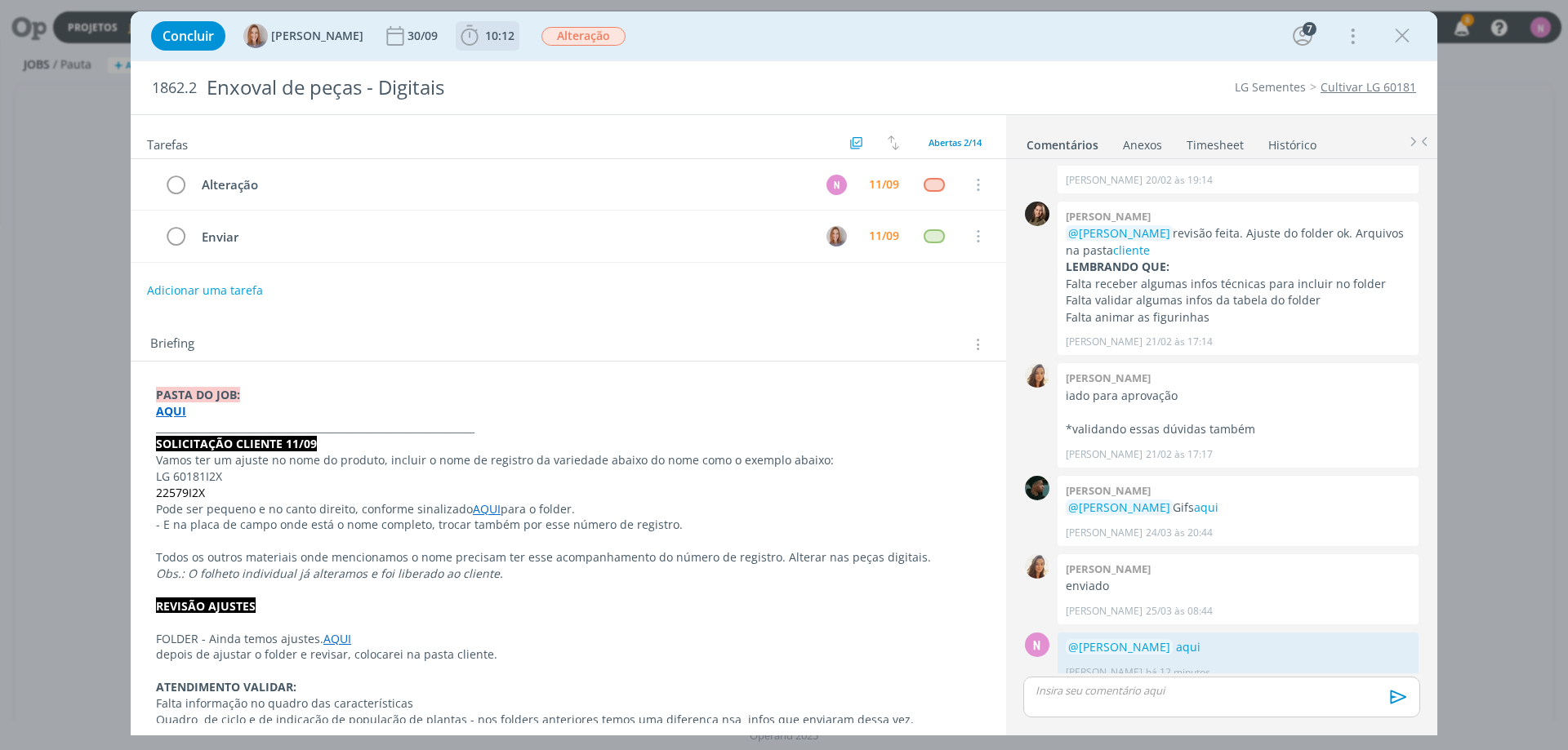
click at [504, 29] on span "10:12" at bounding box center [500, 35] width 29 height 15
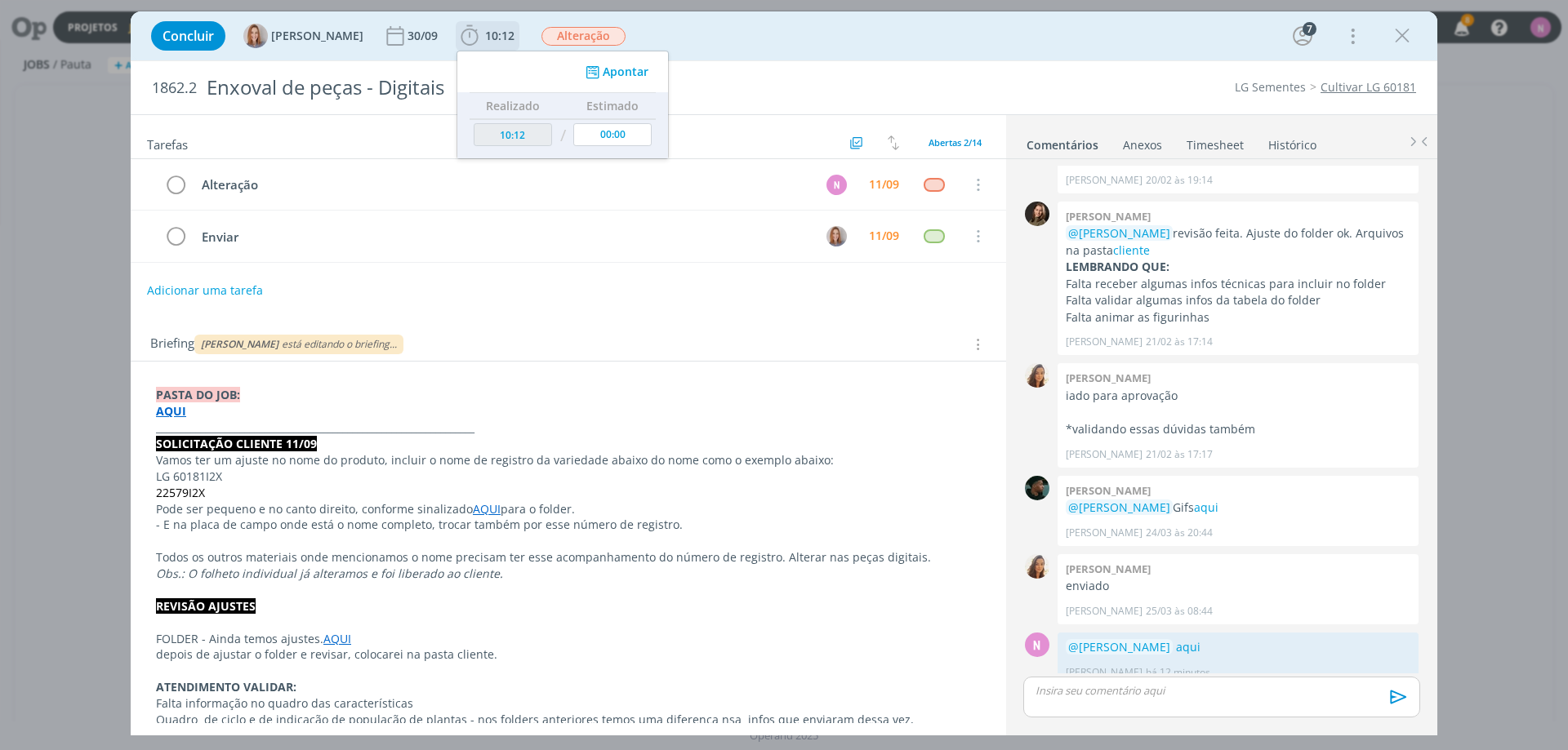
click at [627, 66] on button "Apontar" at bounding box center [615, 72] width 68 height 17
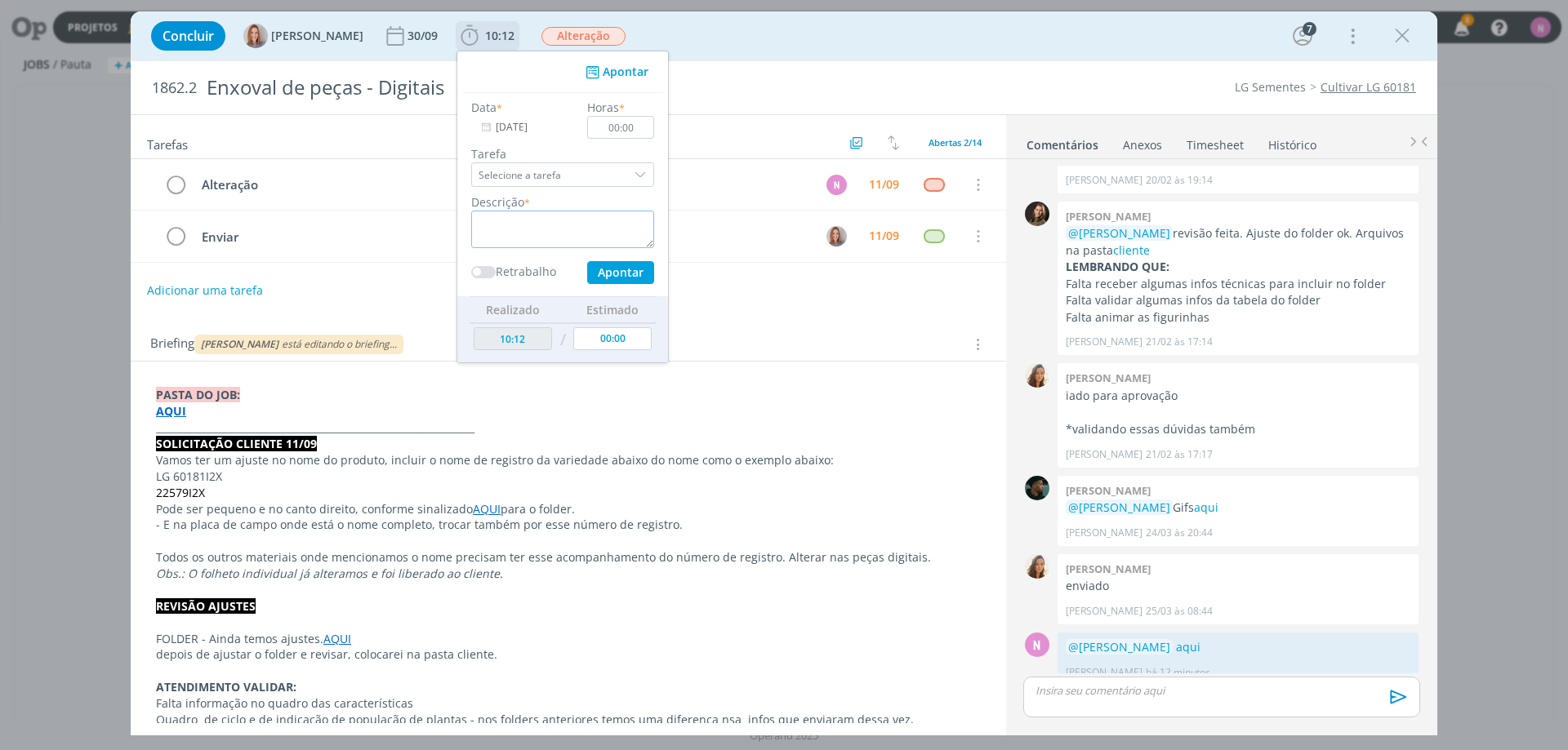
click at [554, 215] on textarea "dialog" at bounding box center [562, 229] width 183 height 37
type textarea "pro blemas"
type textarea "problemas tecnicos do arquivo e ajuste simples"
click at [637, 128] on input "00:00" at bounding box center [621, 127] width 67 height 23
type input "00:25"
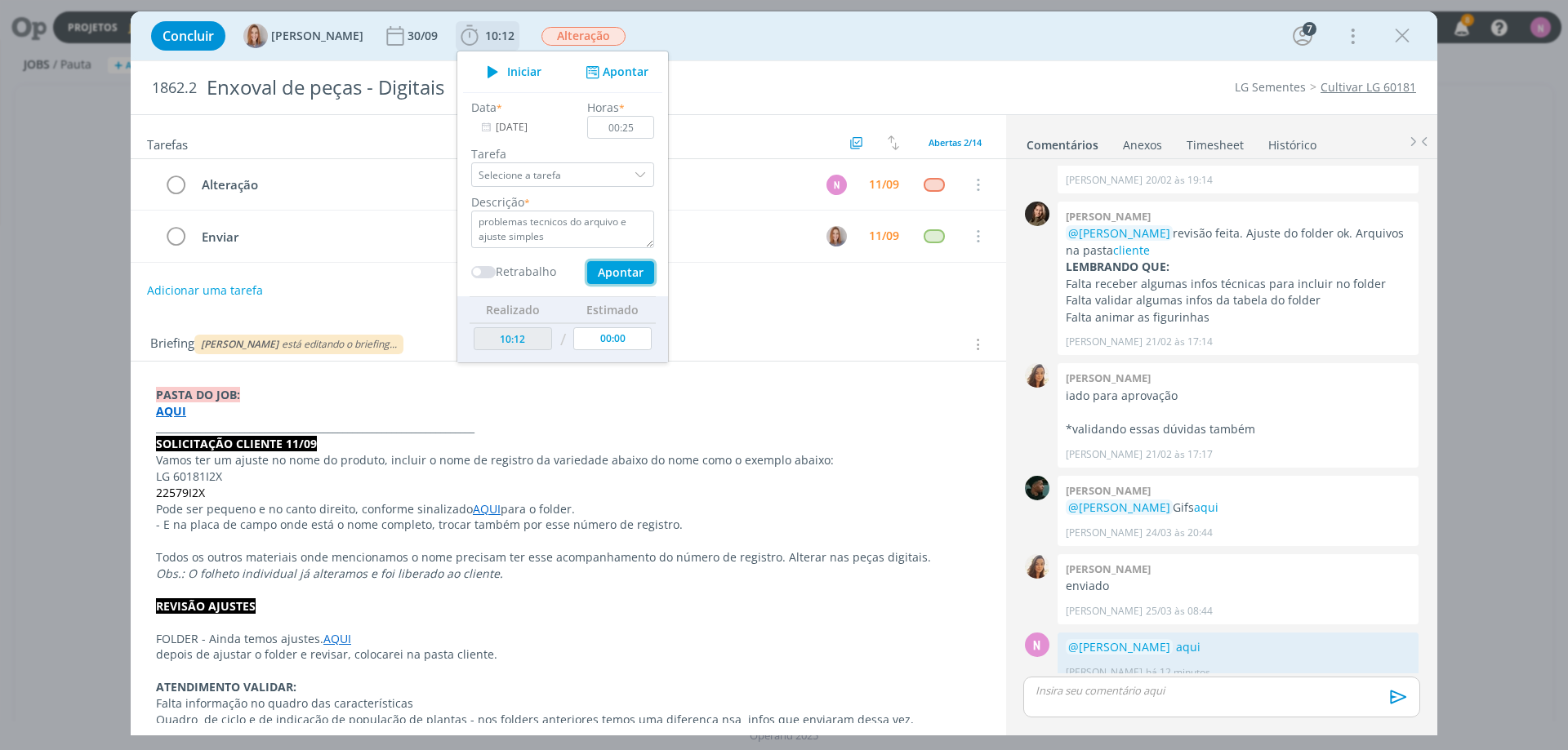
click at [618, 273] on button "Apontar" at bounding box center [621, 272] width 67 height 23
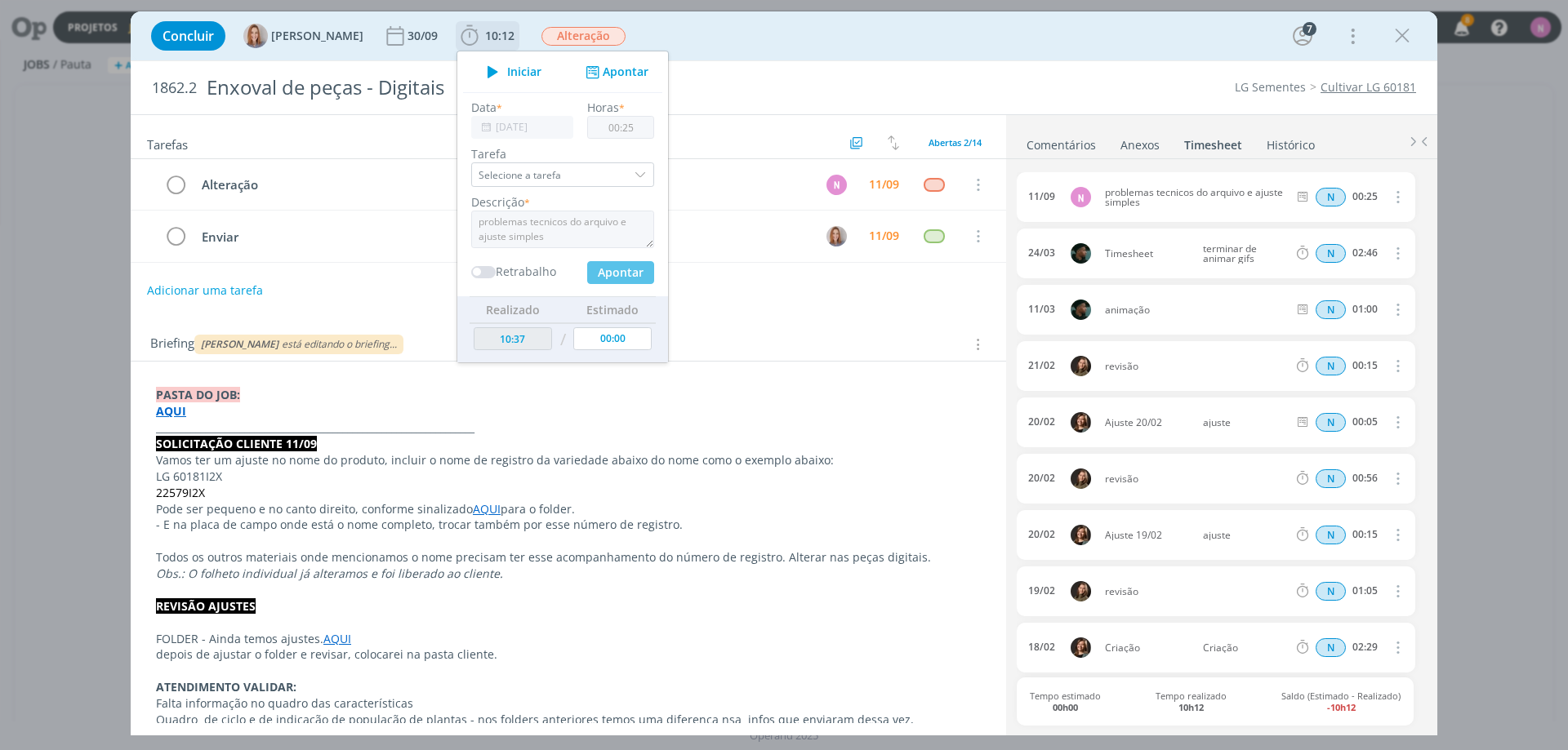
click at [497, 36] on span "10:12" at bounding box center [500, 35] width 29 height 15
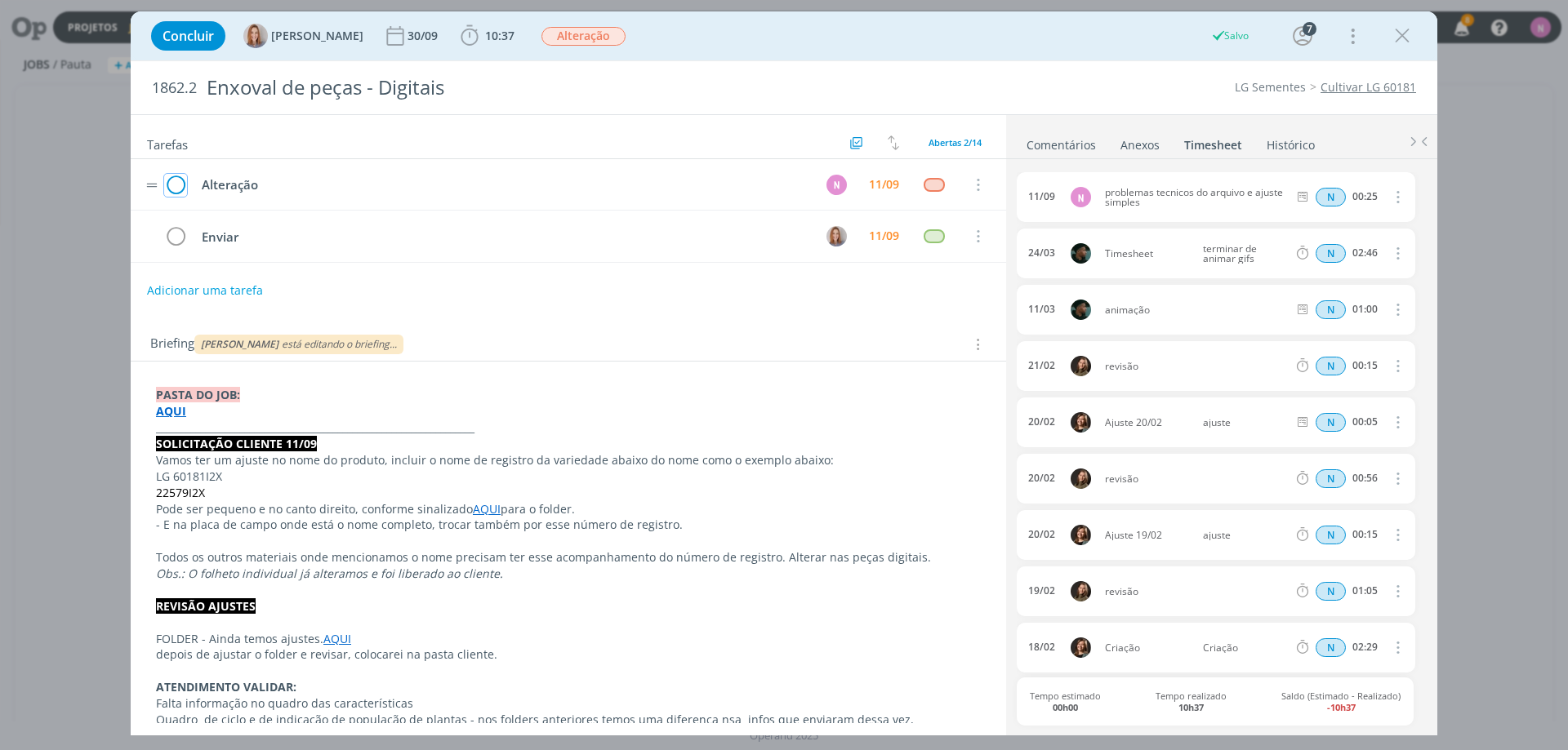
click at [177, 185] on icon "dialog" at bounding box center [175, 185] width 23 height 25
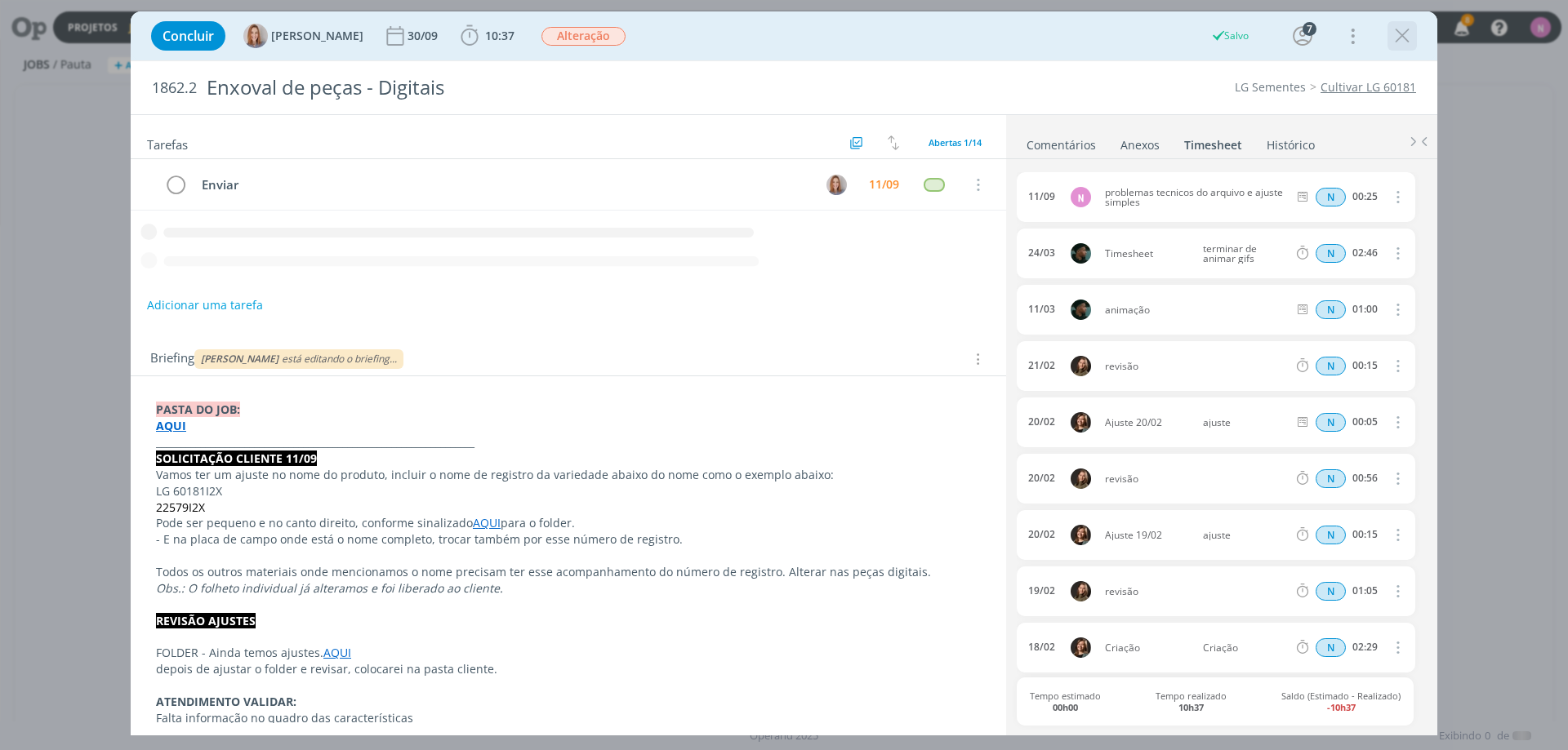
click at [1397, 37] on icon "dialog" at bounding box center [1402, 35] width 25 height 25
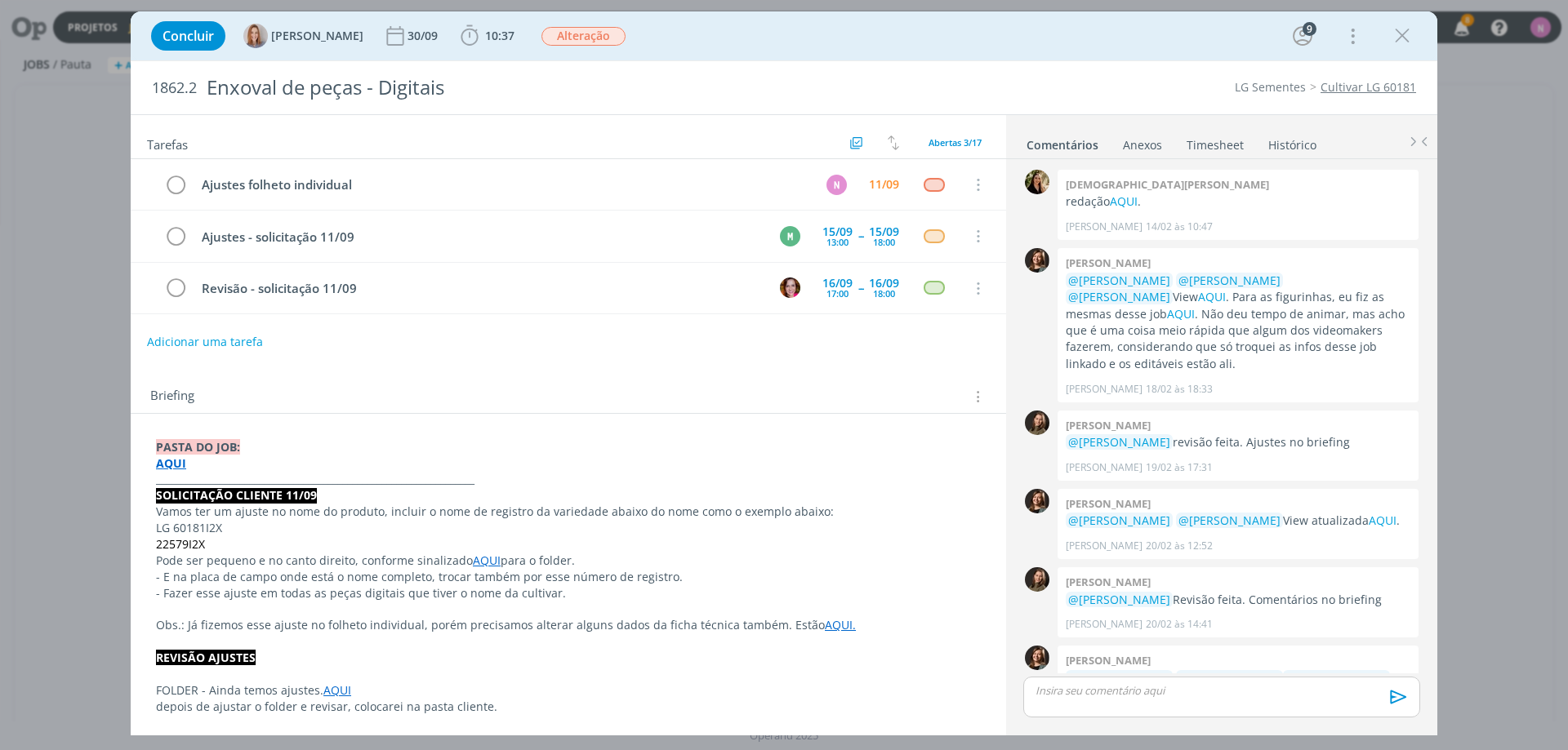
scroll to position [540, 0]
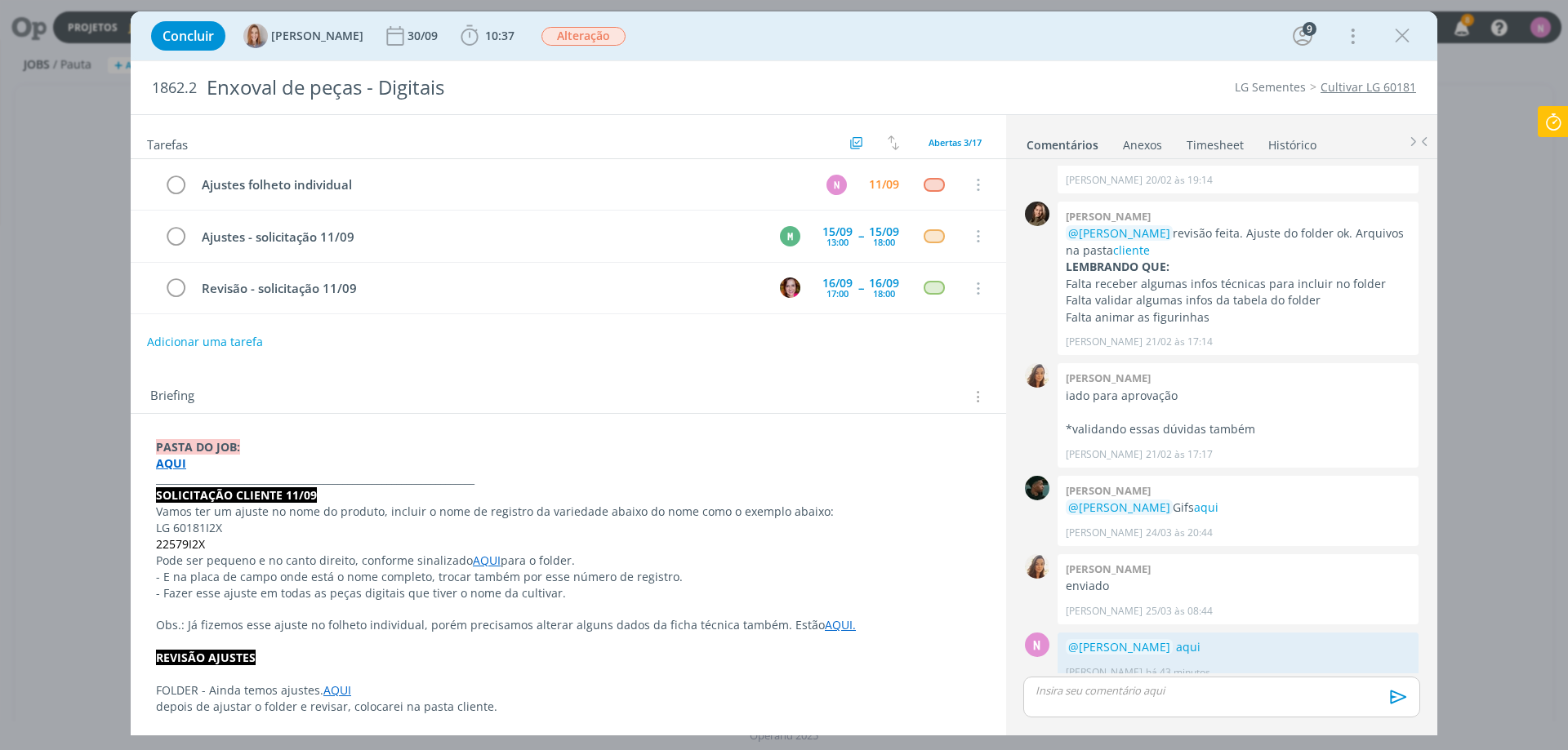
click at [1560, 112] on icon at bounding box center [1553, 122] width 29 height 32
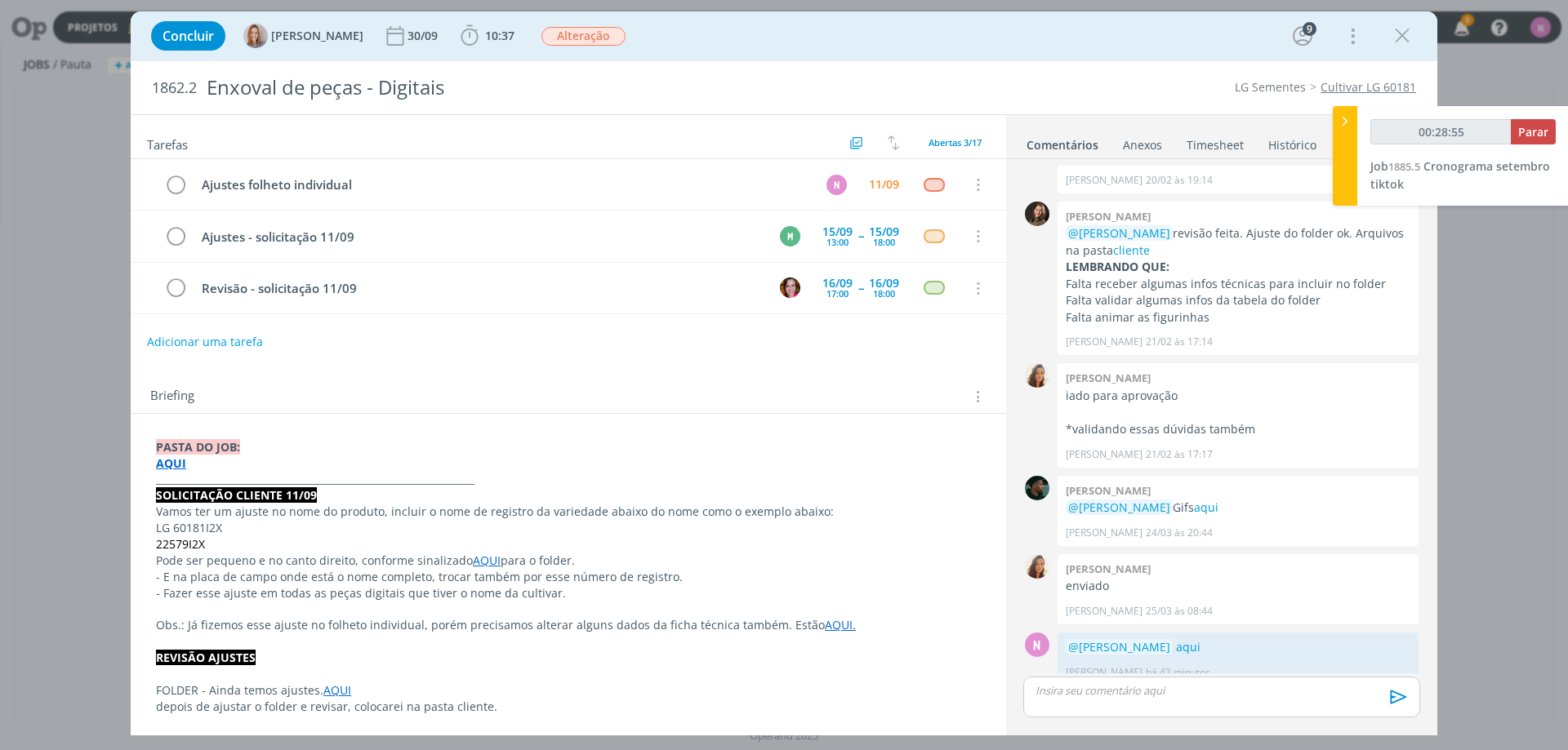
type input "00:28:56"
click at [1527, 147] on div "00:28:56 Parar" at bounding box center [1463, 138] width 185 height 38
click at [1536, 132] on span "Parar" at bounding box center [1533, 132] width 30 height 15
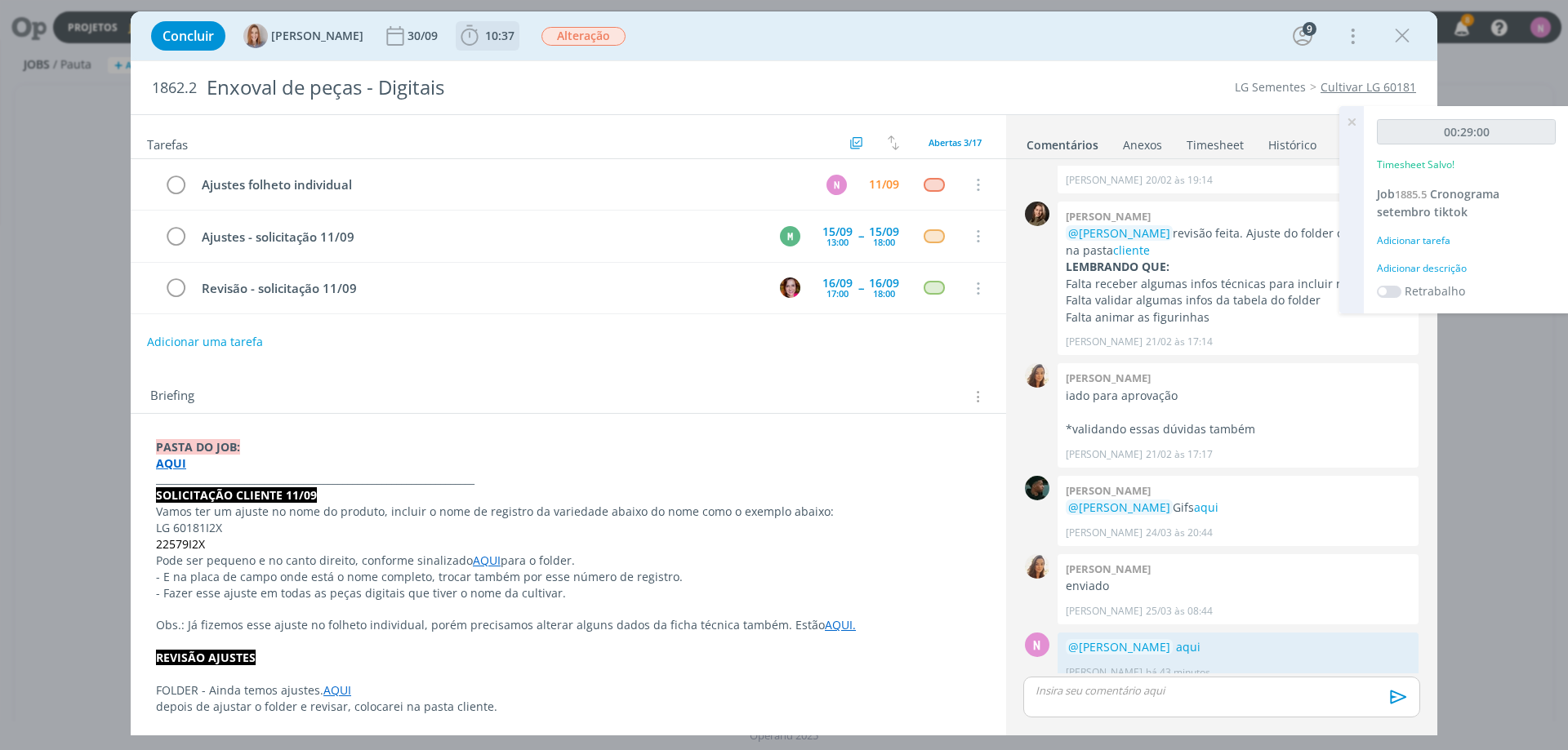
click at [493, 29] on span "10:37" at bounding box center [500, 35] width 29 height 15
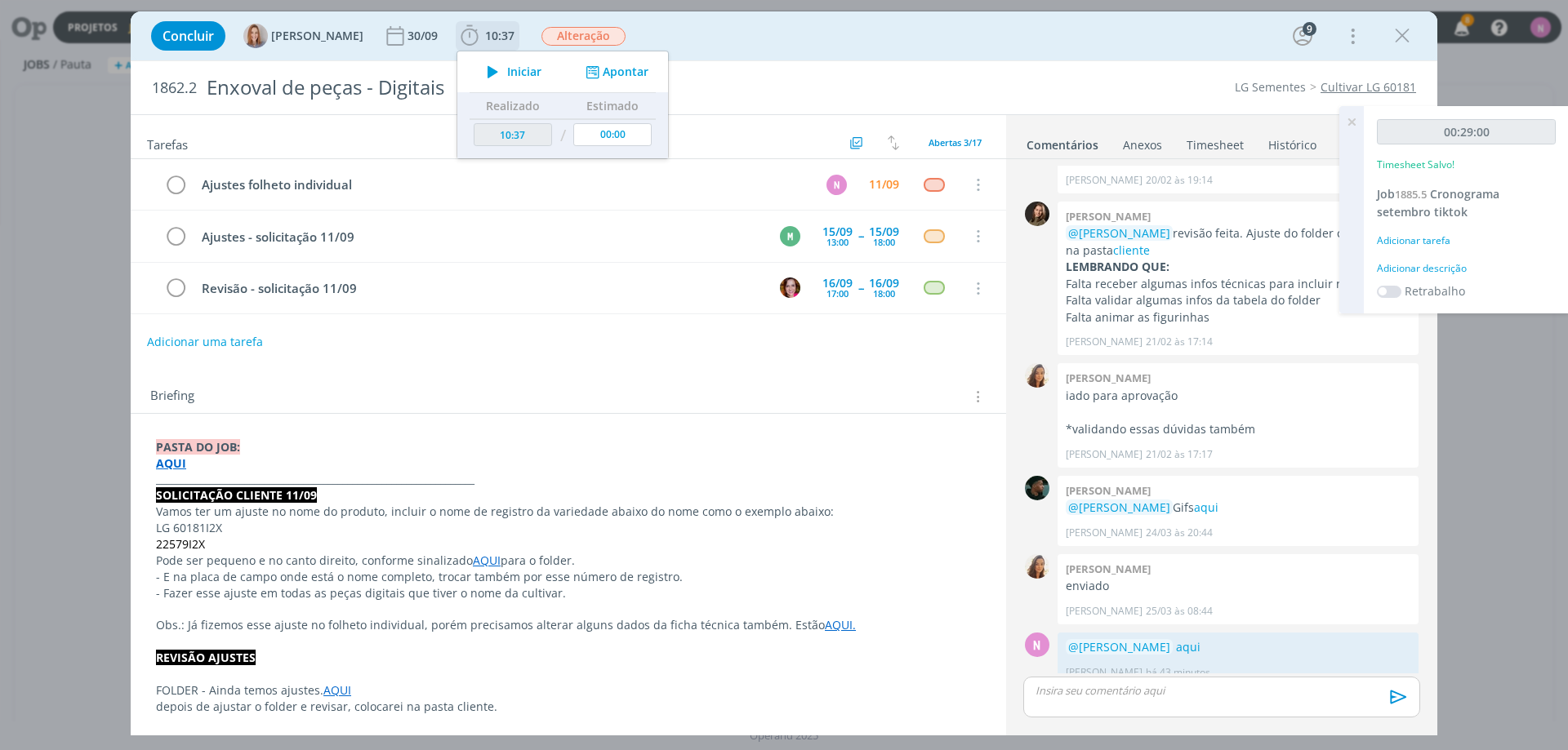
click at [608, 83] on div "Iniciar Apontar" at bounding box center [563, 72] width 211 height 41
click at [515, 75] on span "Iniciar" at bounding box center [524, 72] width 35 height 12
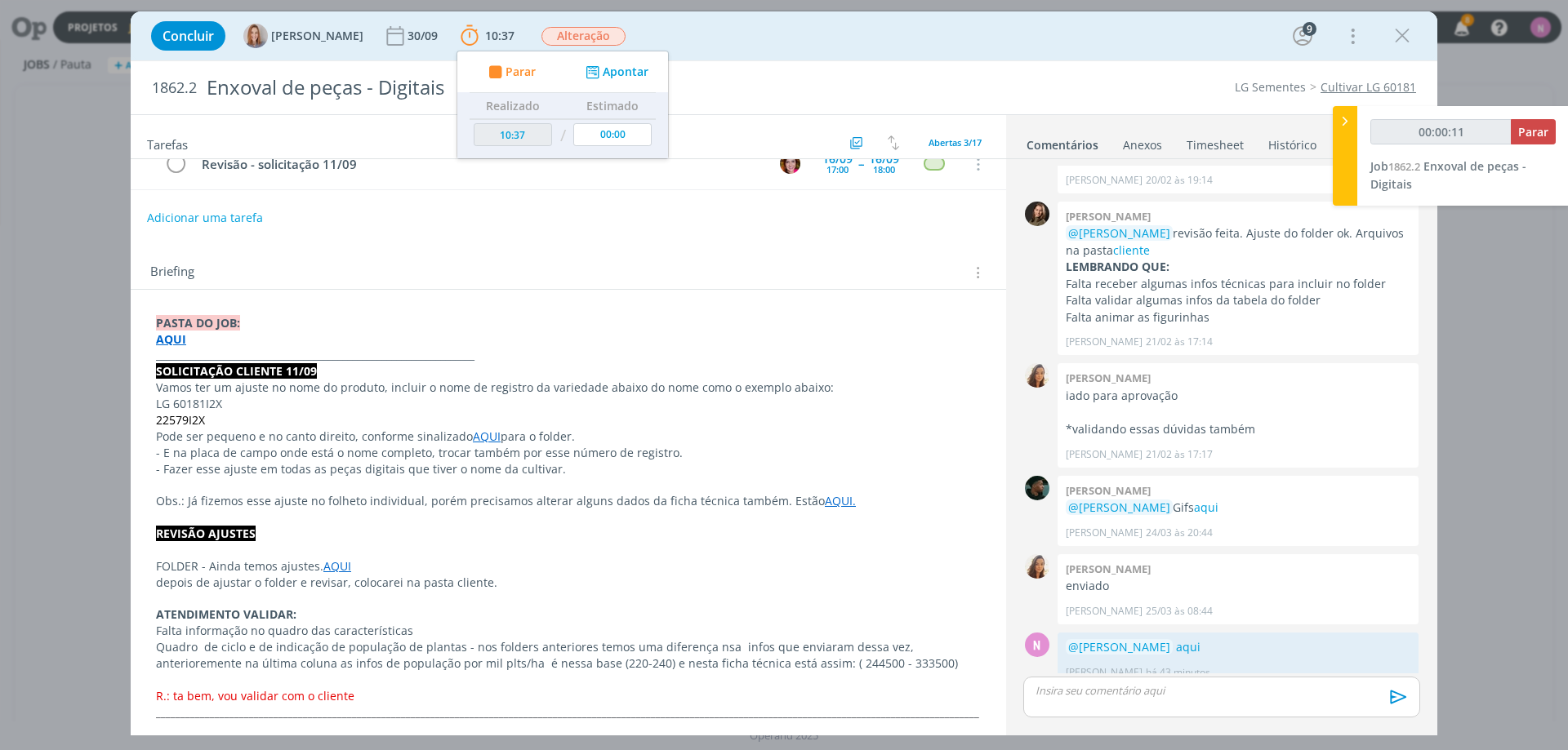
scroll to position [164, 0]
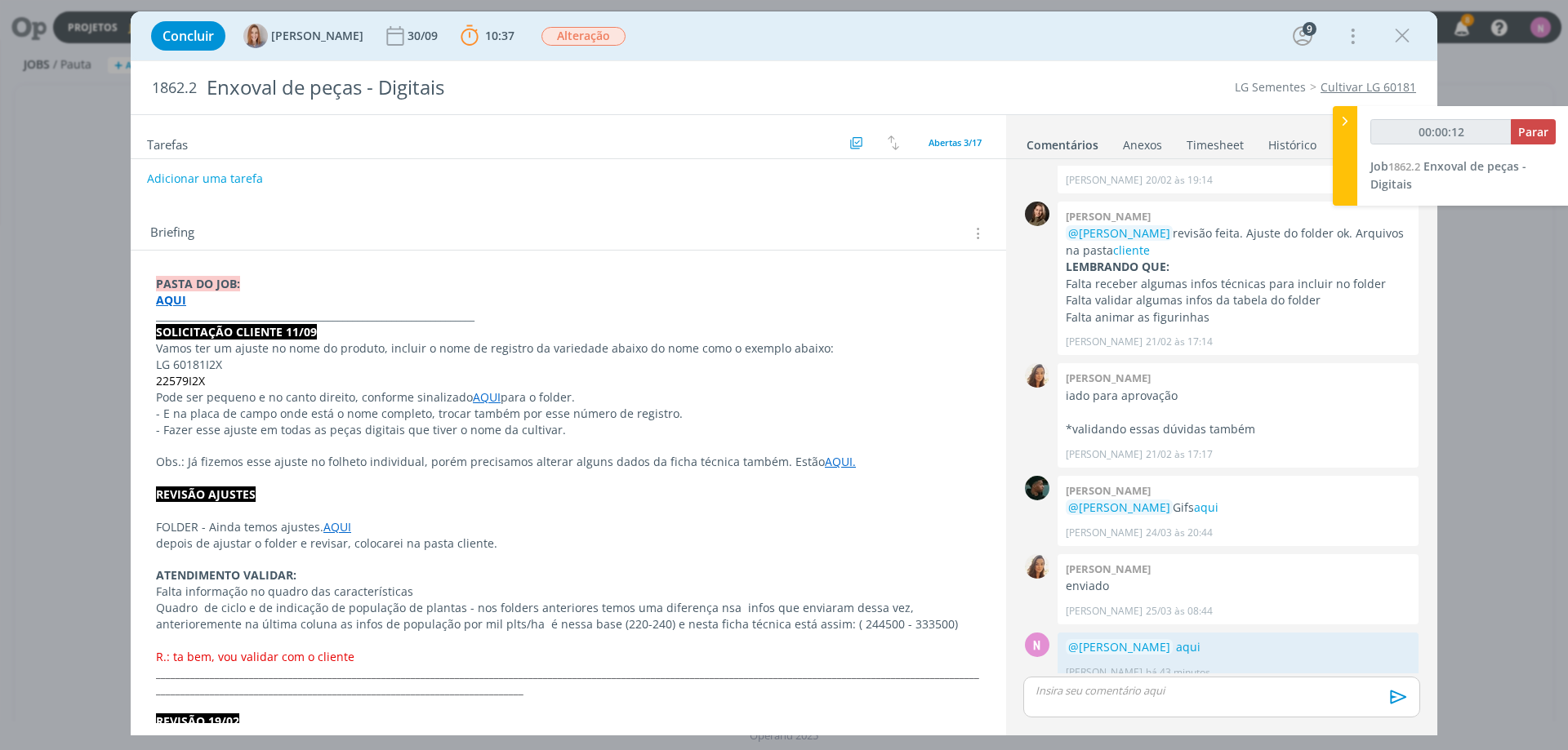
click at [523, 365] on p "LG 60181I2X" at bounding box center [568, 365] width 824 height 16
click at [1551, 131] on button "Parar" at bounding box center [1533, 132] width 45 height 25
click at [1154, 694] on p "dialog" at bounding box center [1222, 691] width 371 height 15
type input "00:07:00"
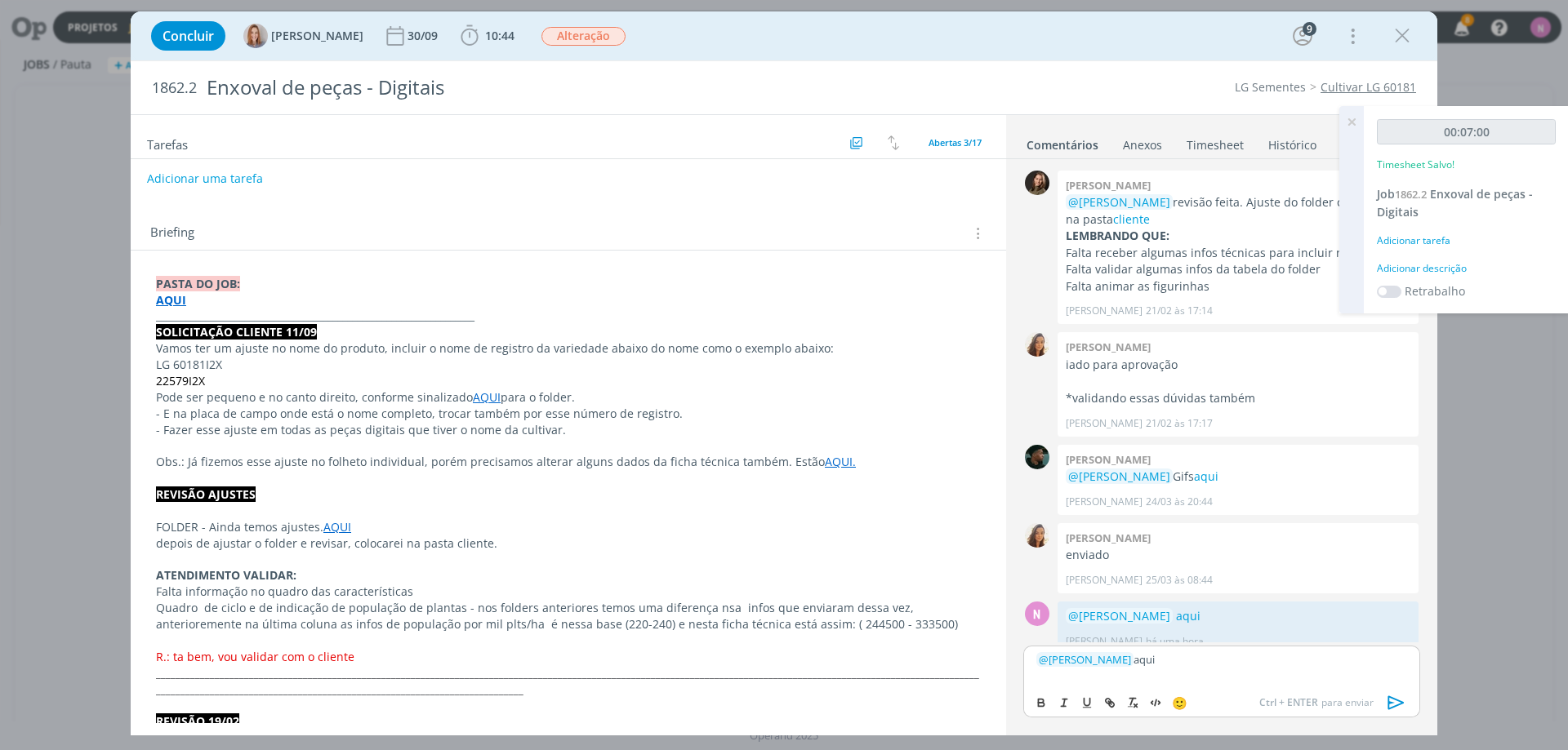
drag, startPoint x: 1354, startPoint y: 117, endPoint x: 869, endPoint y: 196, distance: 491.4
click at [1353, 117] on icon at bounding box center [1351, 122] width 29 height 32
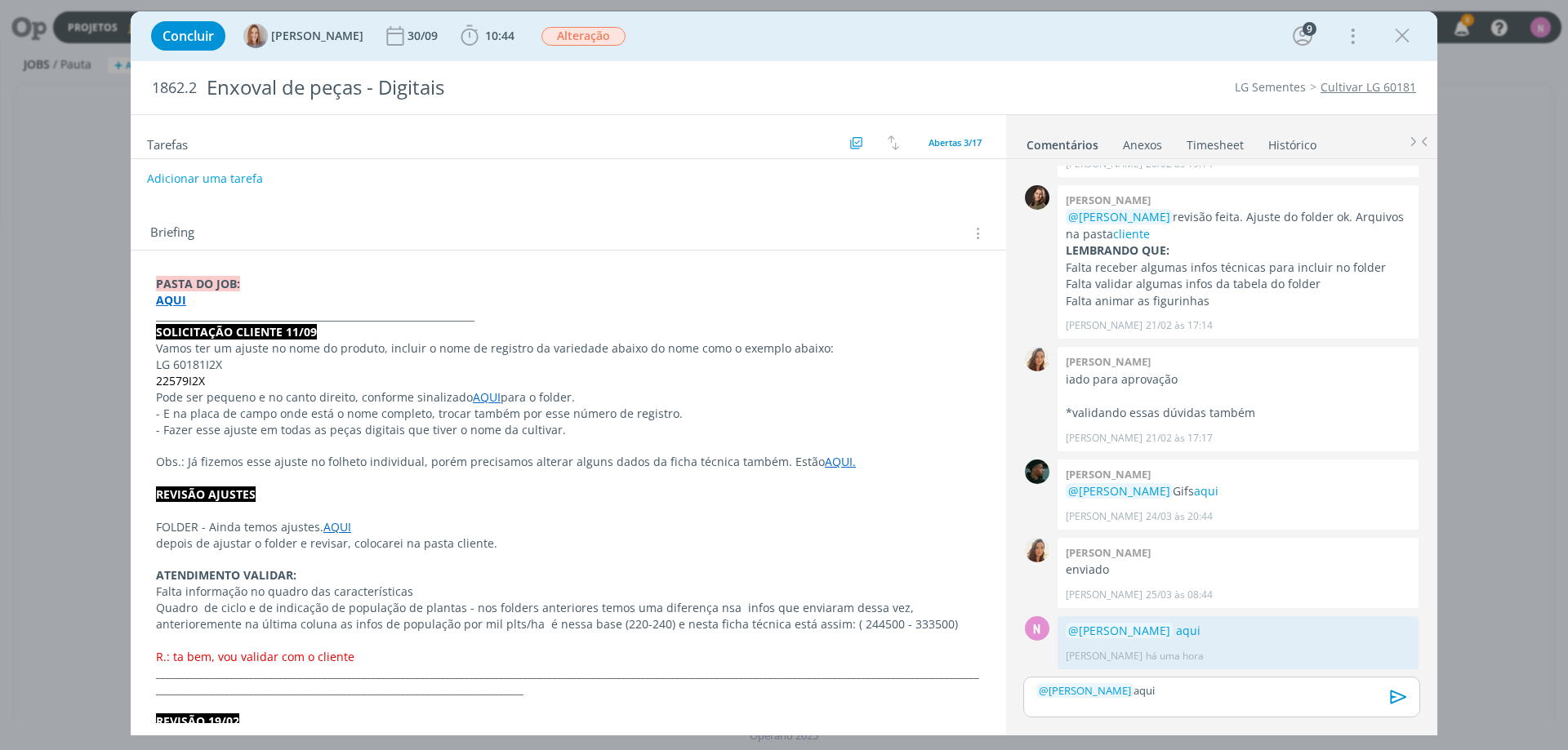
scroll to position [540, 0]
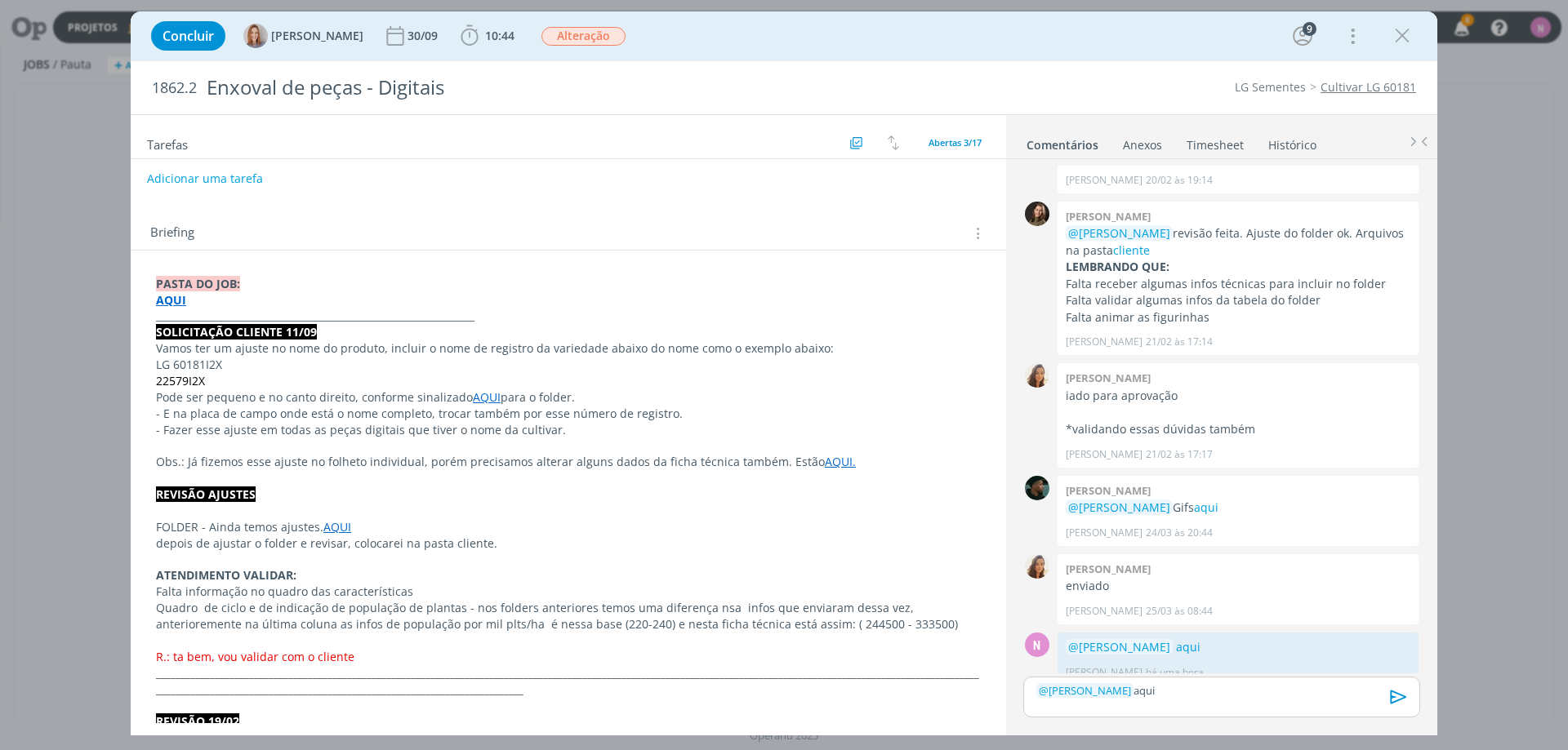
click at [175, 301] on strong "AQUI" at bounding box center [171, 300] width 30 height 15
click at [312, 330] on link "[URL][DOMAIN_NAME]" at bounding box center [263, 331] width 124 height 21
drag, startPoint x: 1164, startPoint y: 681, endPoint x: 1137, endPoint y: 677, distance: 27.3
click at [1137, 677] on div "﻿ @ [PERSON_NAME] ﻿ aqui" at bounding box center [1221, 697] width 397 height 41
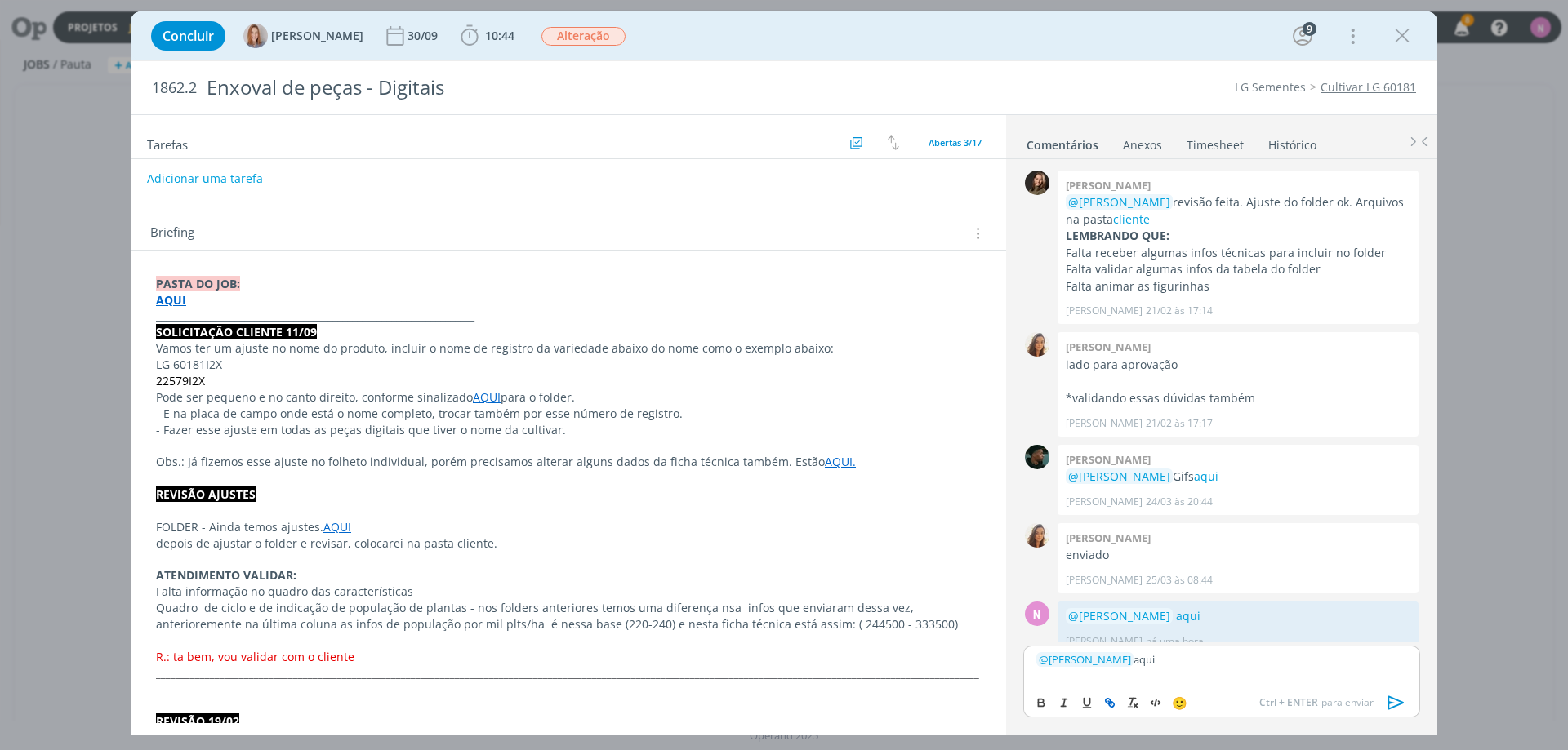
click at [1111, 701] on icon "dialog" at bounding box center [1109, 703] width 13 height 13
paste input "CENA 2.1 Sketch [PERSON_NAME] e [PERSON_NAME]. Pessoa encostando o ouvido na po…"
type input "CENA 2.1 Sketch [PERSON_NAME] e [PERSON_NAME]. Pessoa encostando o ouvido na po…"
paste input "[URL][DOMAIN_NAME]"
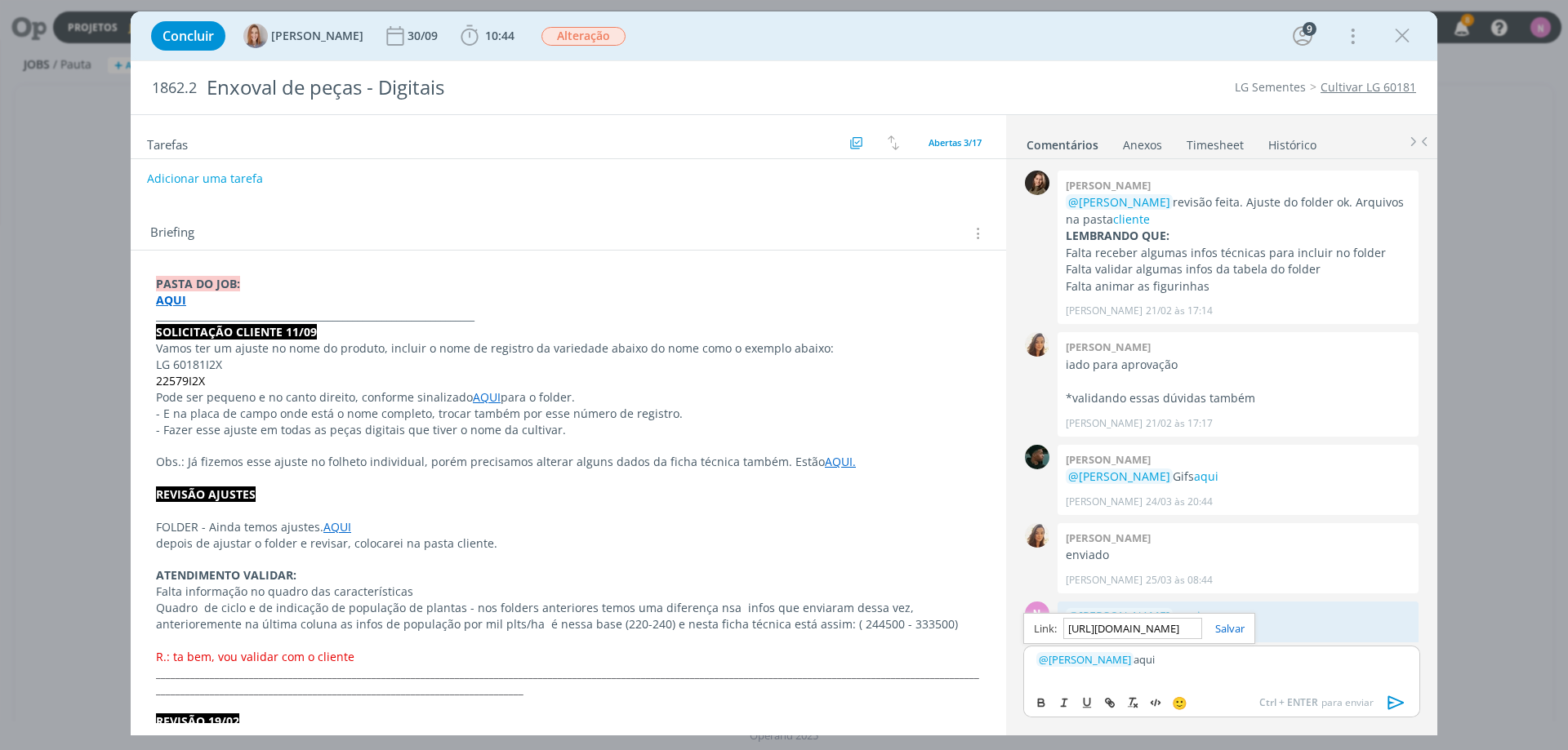
scroll to position [0, 435]
type input "[URL][DOMAIN_NAME]"
click at [1235, 626] on link "dialog" at bounding box center [1223, 629] width 43 height 15
click at [1387, 702] on icon "dialog" at bounding box center [1395, 703] width 25 height 25
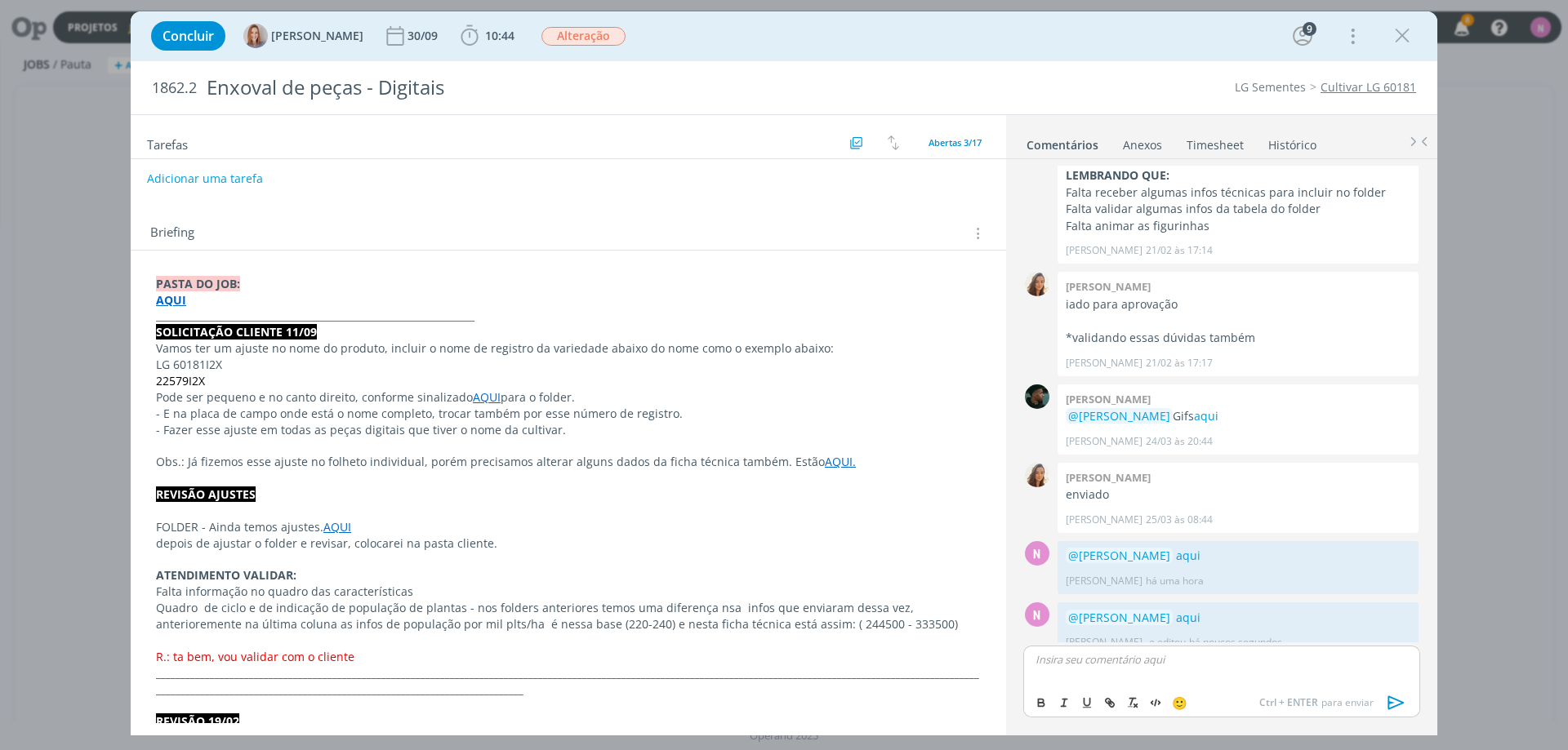
scroll to position [632, 0]
click at [1200, 139] on link "Timesheet" at bounding box center [1214, 142] width 59 height 24
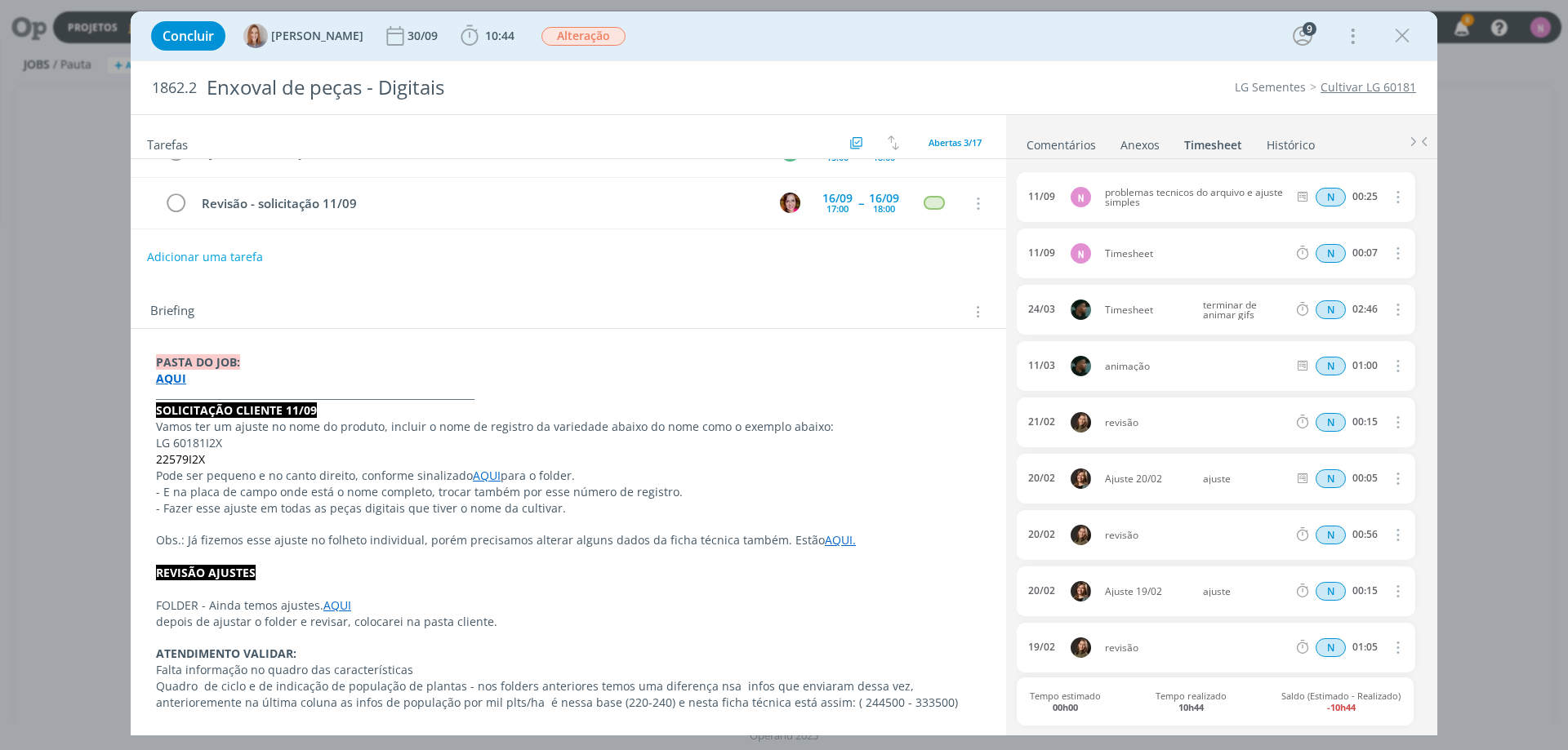
scroll to position [0, 0]
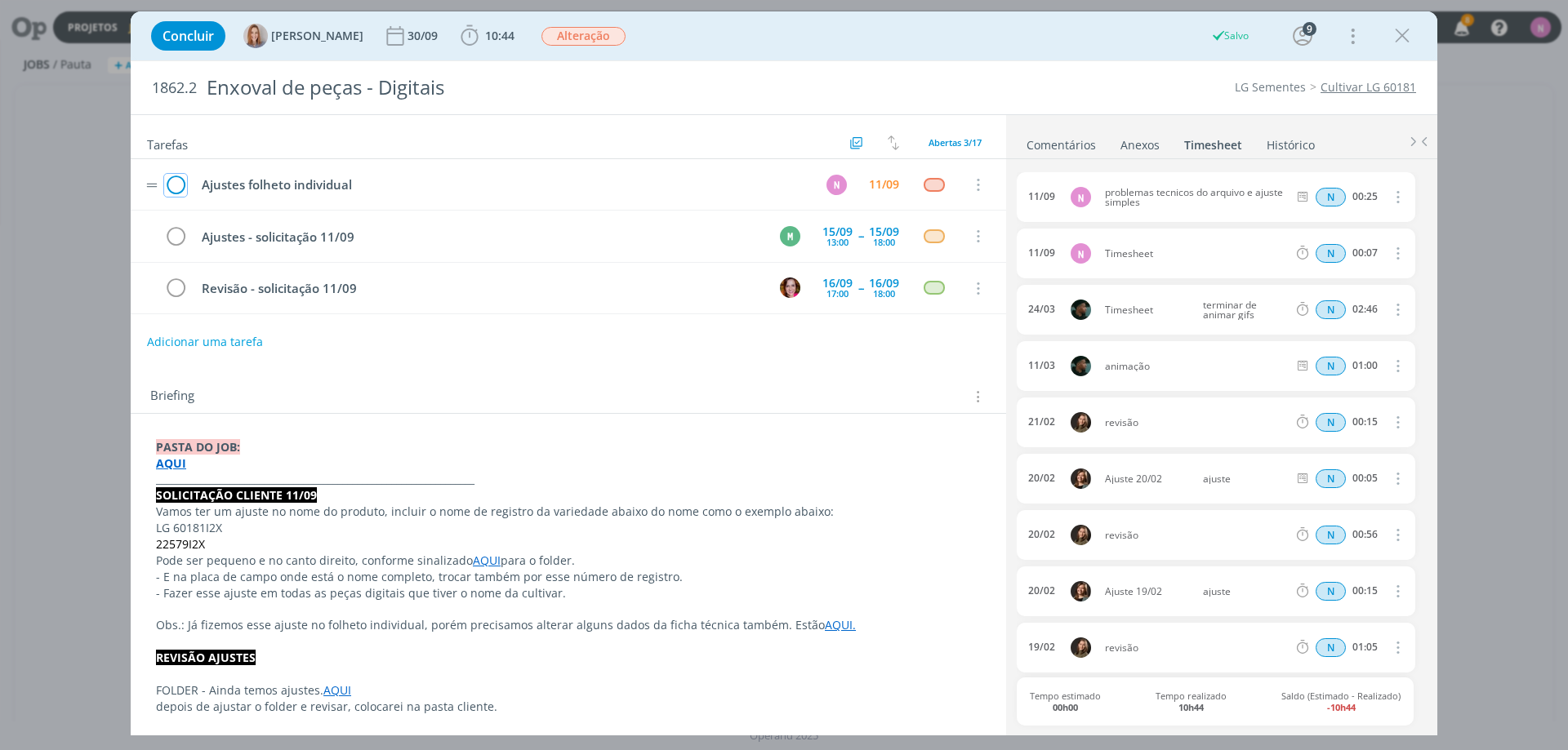
click at [176, 184] on icon "dialog" at bounding box center [175, 185] width 23 height 25
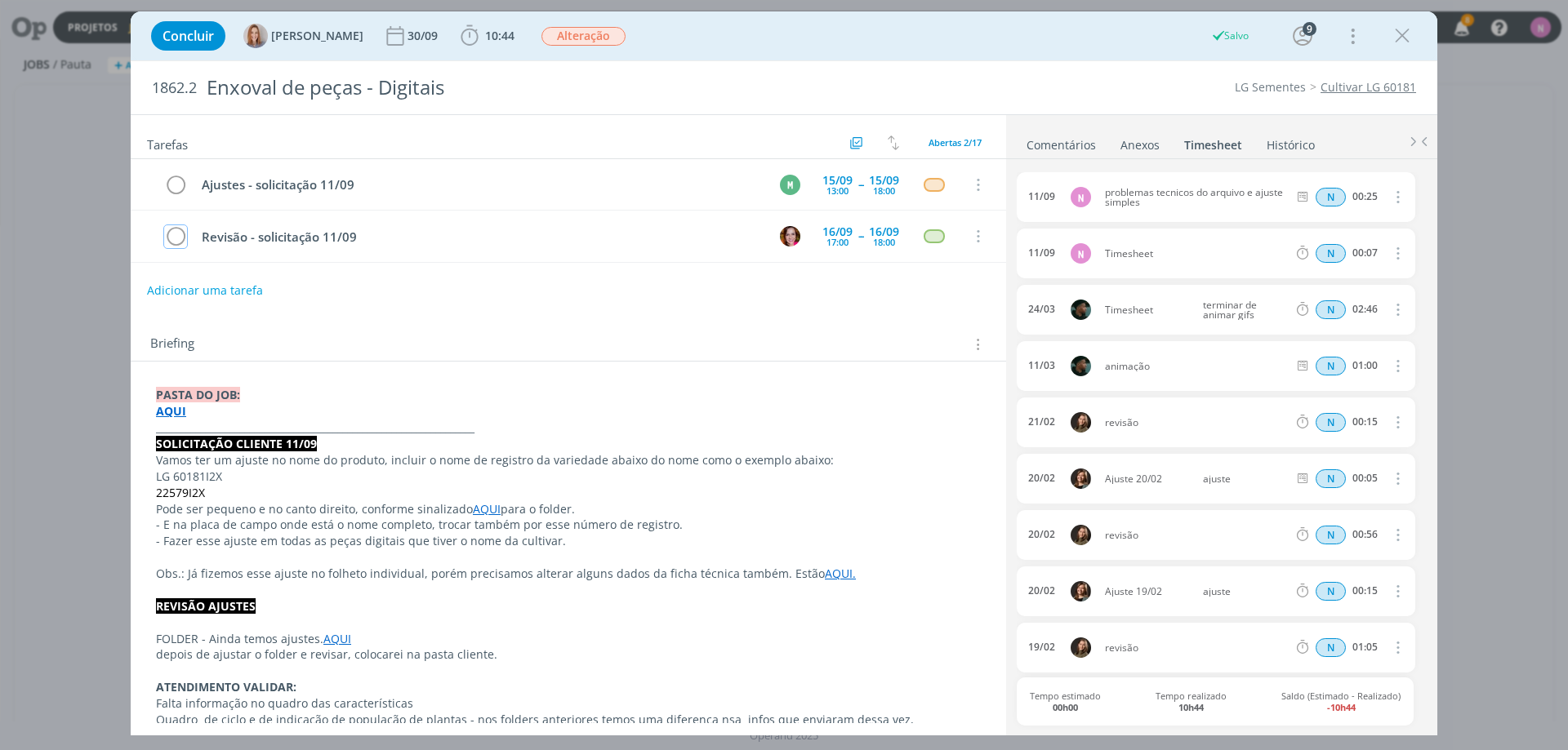
click at [1395, 195] on icon "dialog" at bounding box center [1396, 197] width 18 height 20
click at [1333, 250] on link "Editar" at bounding box center [1351, 252] width 129 height 26
drag, startPoint x: 1164, startPoint y: 246, endPoint x: 1319, endPoint y: 249, distance: 155.0
click at [1213, 253] on div "11/09 N Timesheet N 00:07 Excluir" at bounding box center [1215, 253] width 398 height 50
click at [1392, 251] on icon "dialog" at bounding box center [1396, 254] width 18 height 20
